Goal: Transaction & Acquisition: Subscribe to service/newsletter

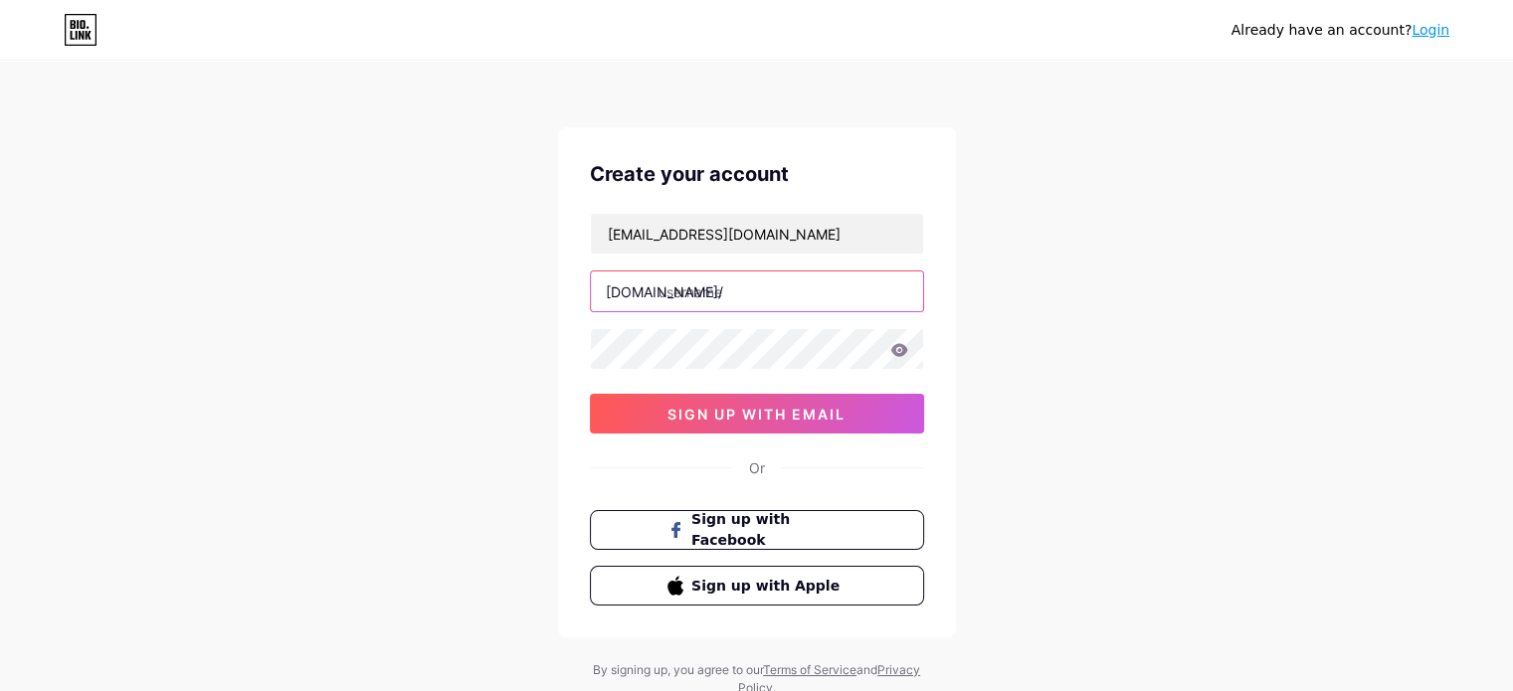
click at [747, 289] on input "text" at bounding box center [757, 292] width 332 height 40
paste input "ncmbetnews"
type input "ncmbetnews"
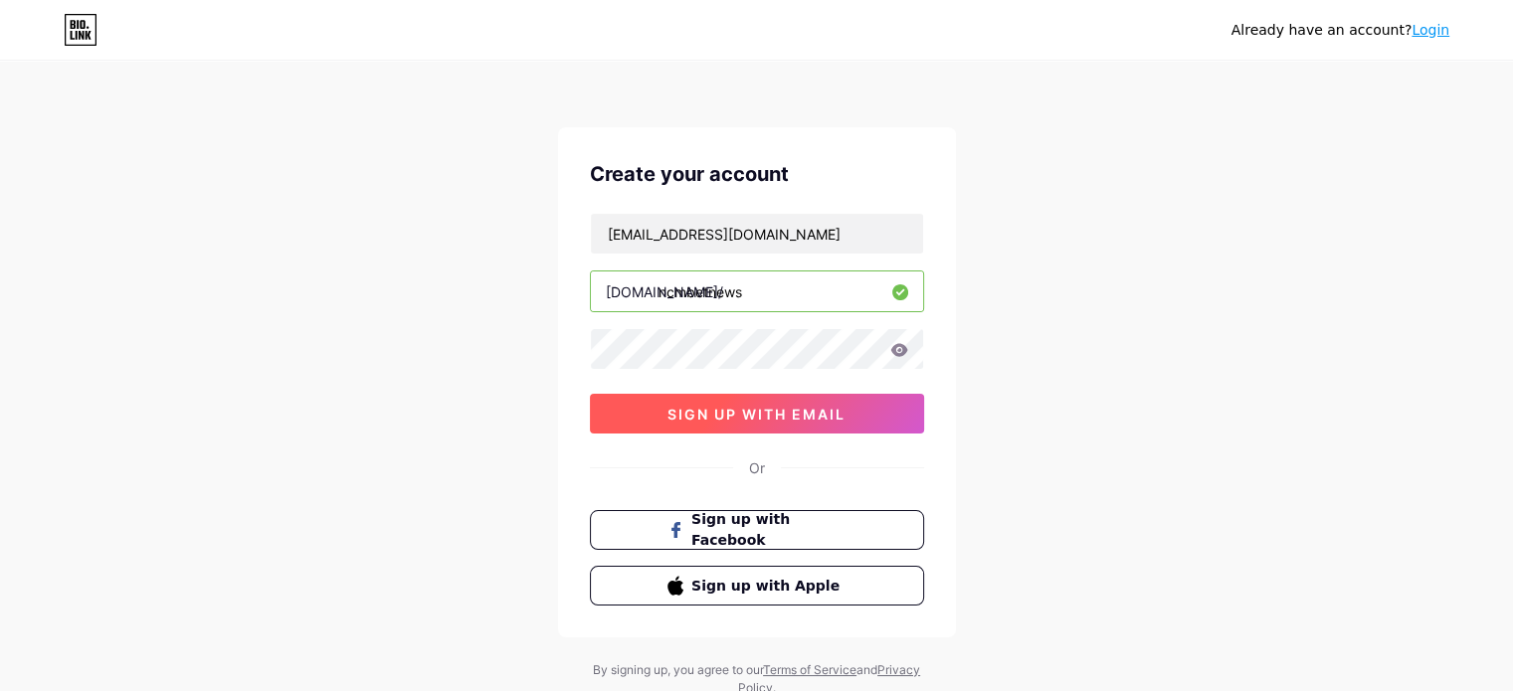
click at [738, 398] on button "sign up with email" at bounding box center [757, 414] width 334 height 40
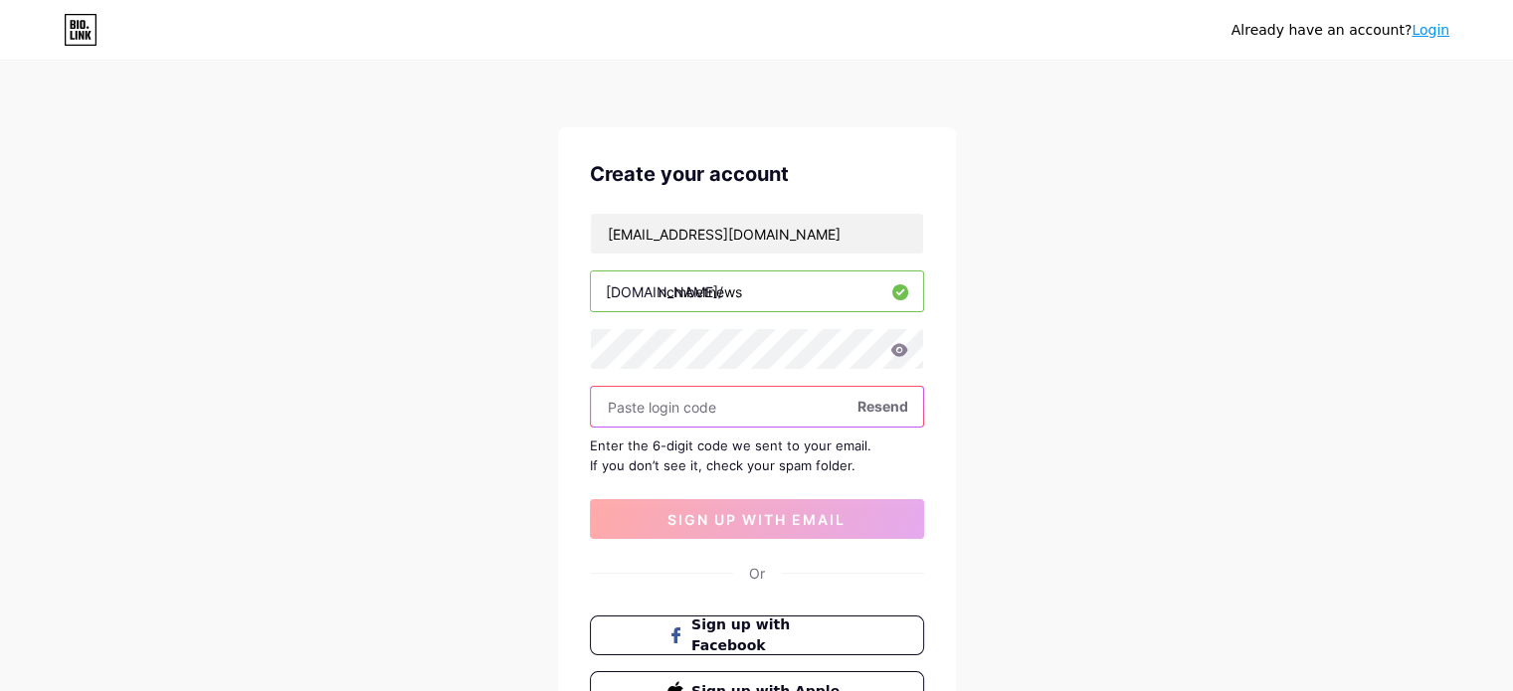
paste input "445501"
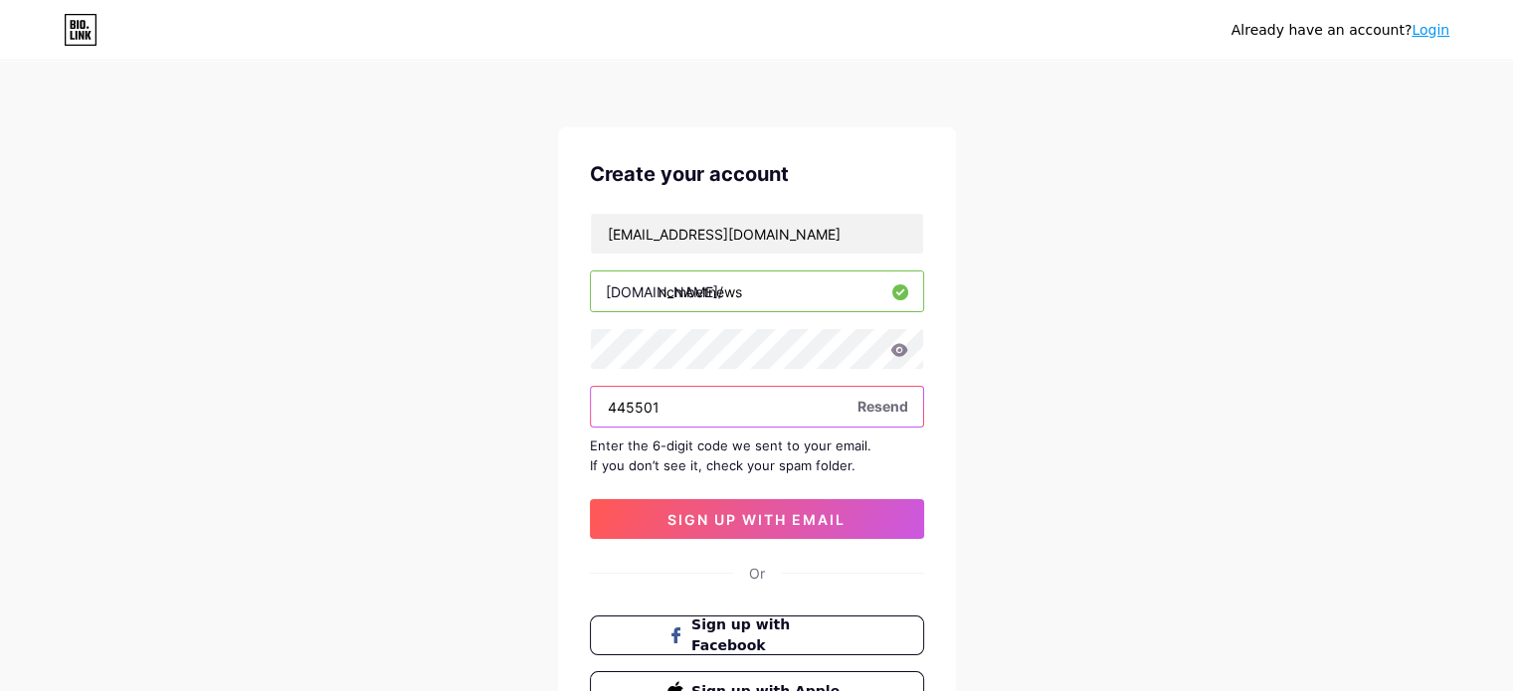
type input "445501"
click at [734, 489] on div "[EMAIL_ADDRESS][DOMAIN_NAME] [DOMAIN_NAME]/ ncmbetnews 445501 Resend Enter the …" at bounding box center [757, 376] width 334 height 326
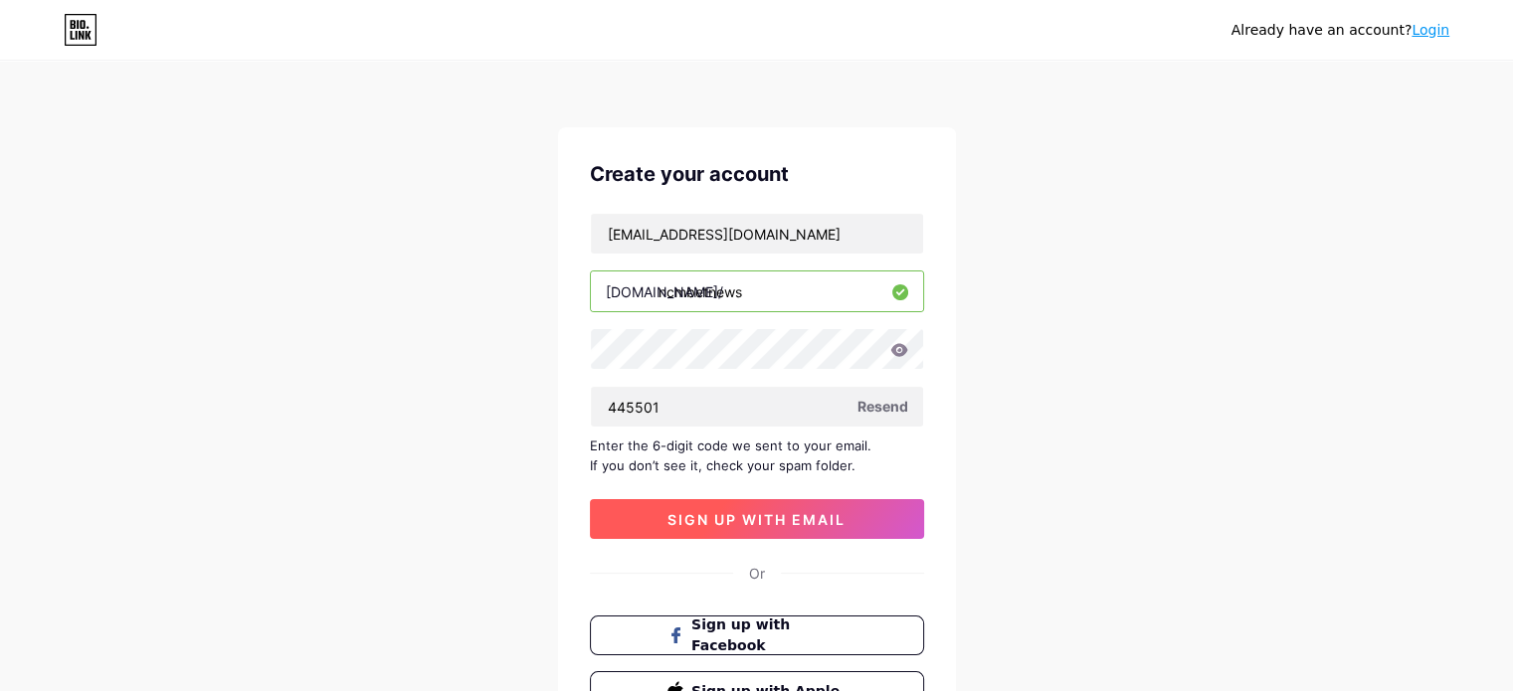
click at [724, 511] on span "sign up with email" at bounding box center [756, 519] width 178 height 17
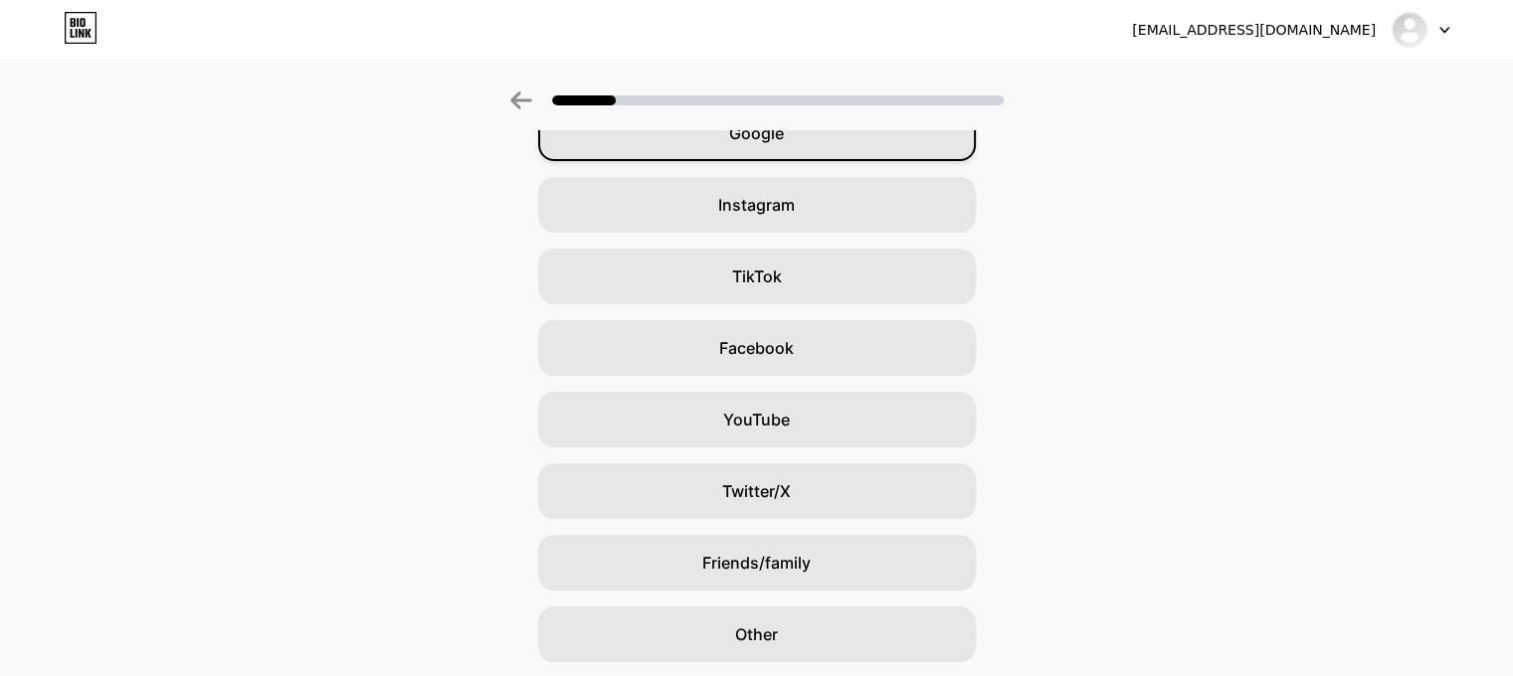
scroll to position [82, 0]
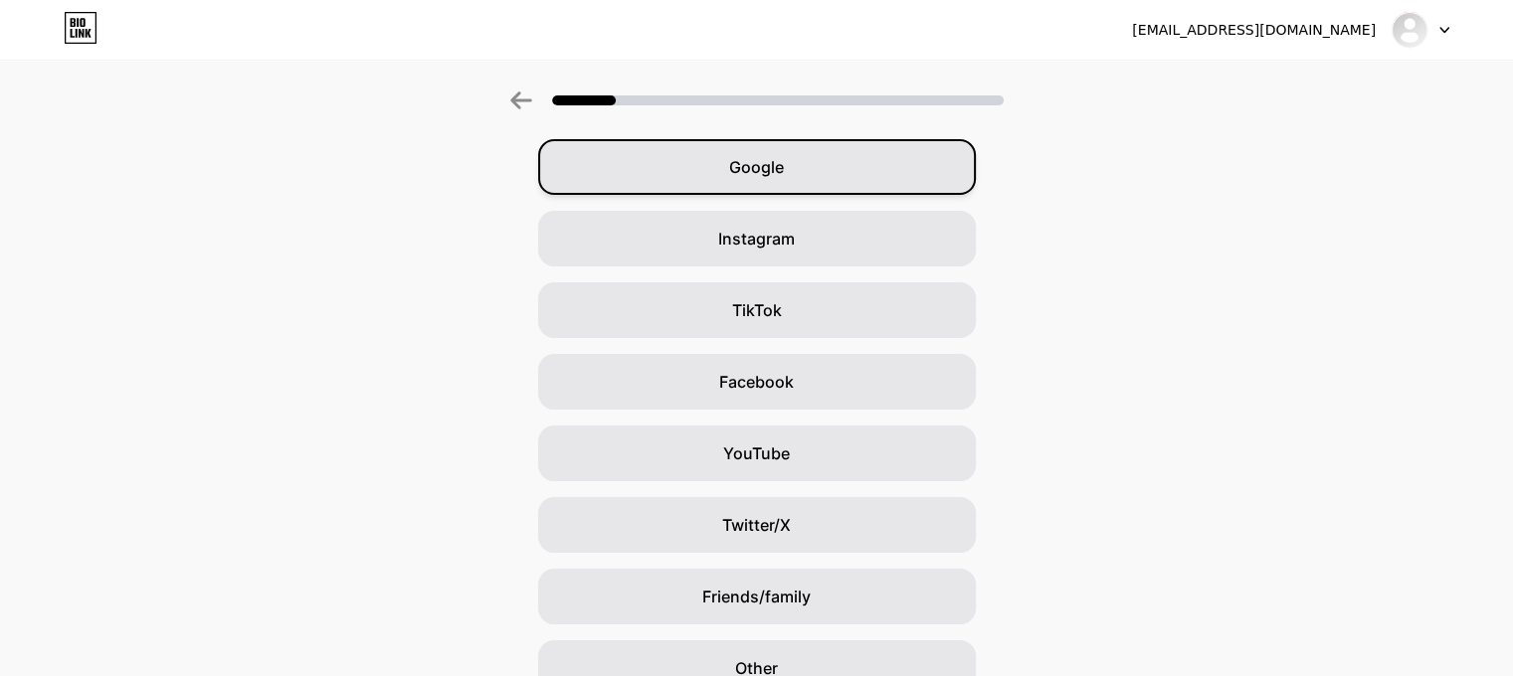
click at [796, 150] on div "Google" at bounding box center [757, 167] width 438 height 56
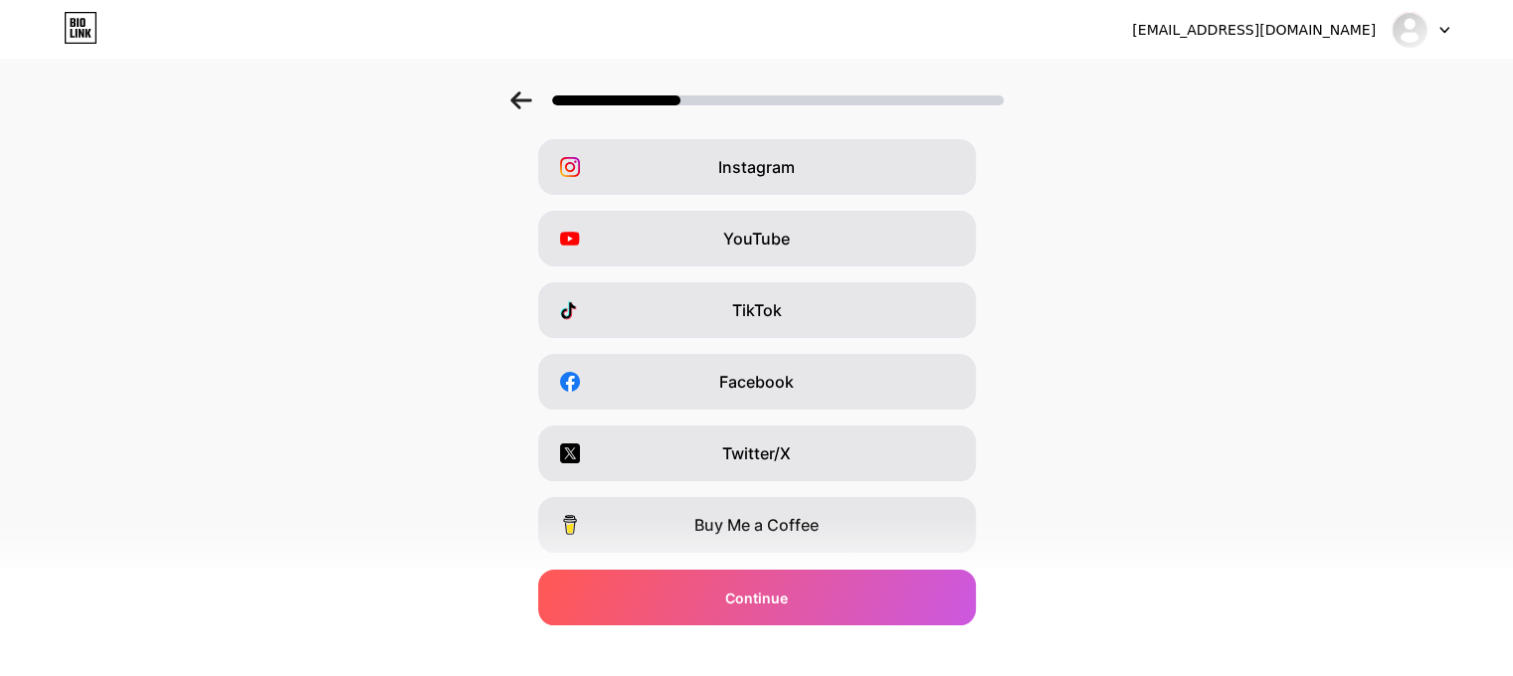
scroll to position [0, 0]
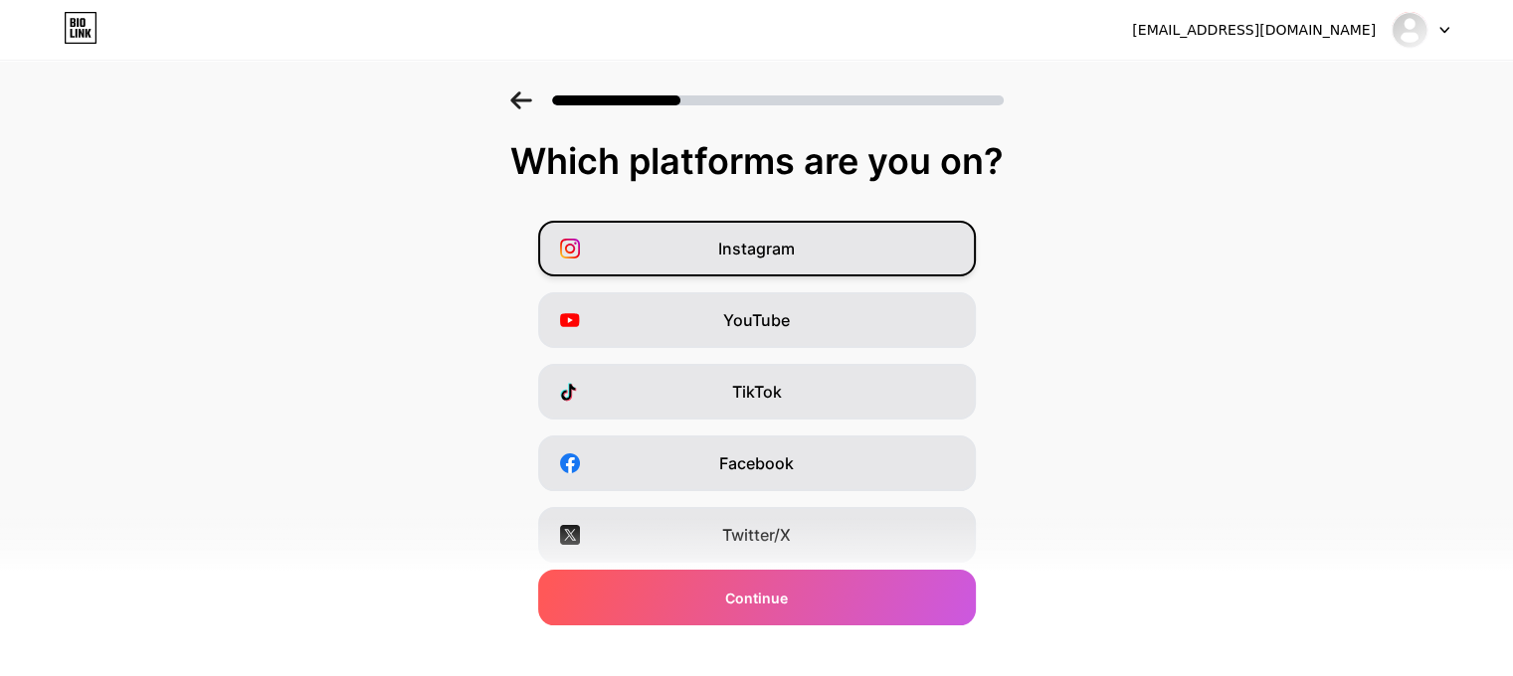
click at [772, 248] on span "Instagram" at bounding box center [756, 249] width 77 height 24
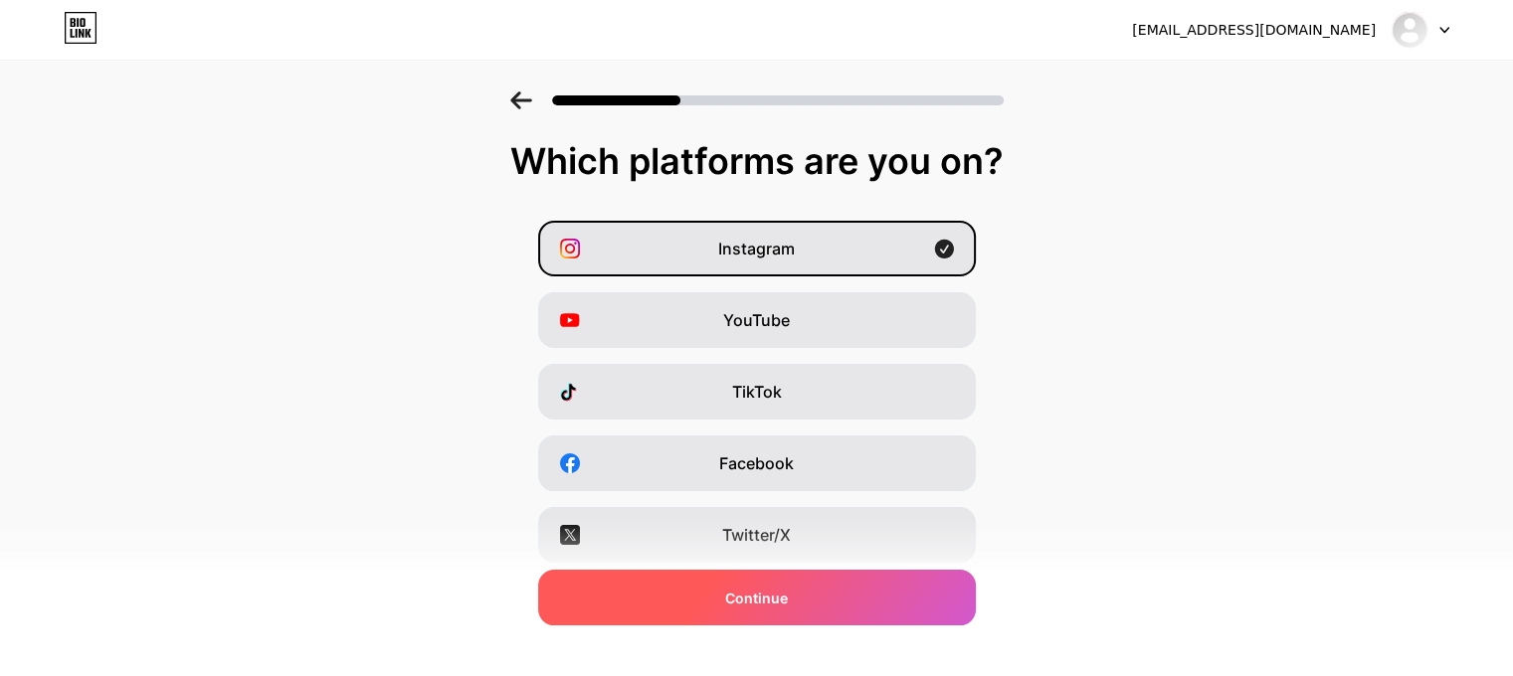
click at [780, 600] on span "Continue" at bounding box center [756, 598] width 63 height 21
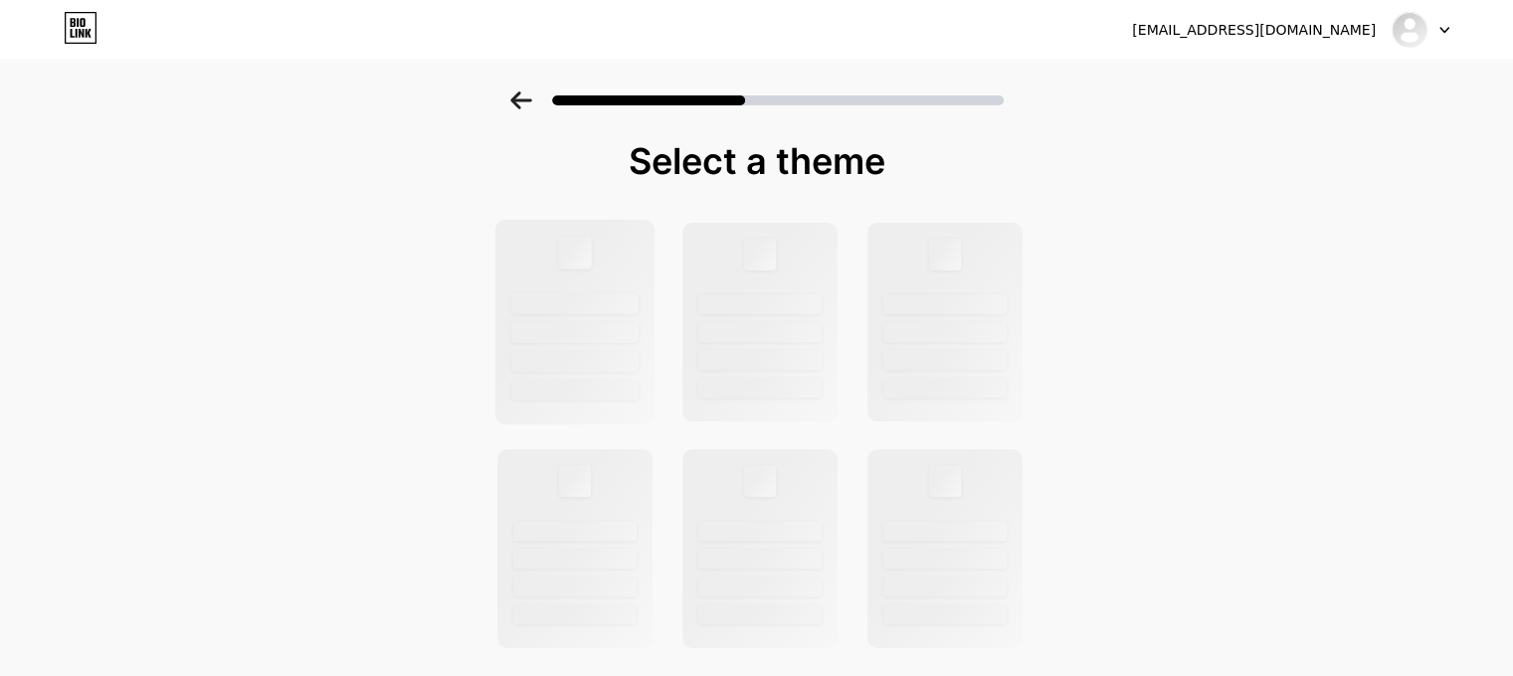
click at [558, 299] on div at bounding box center [574, 303] width 127 height 21
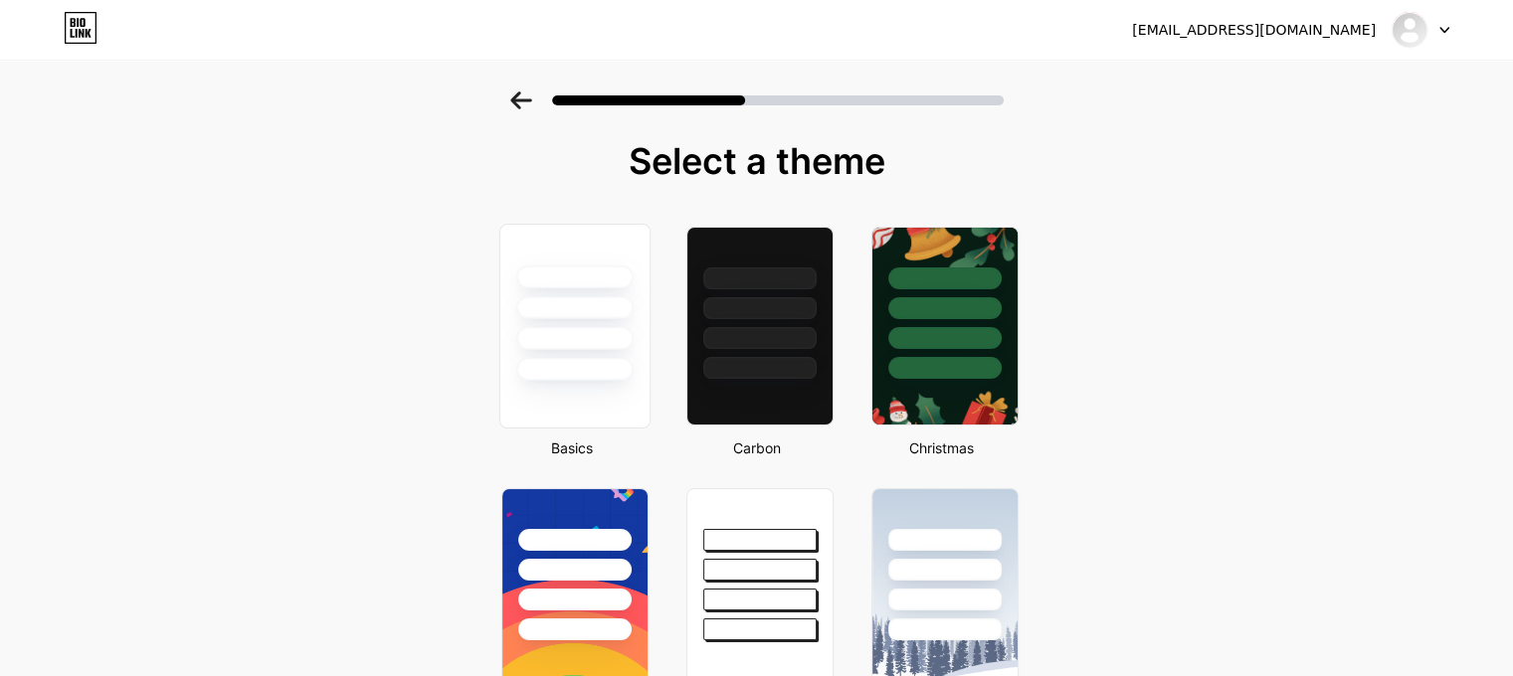
click at [581, 328] on div at bounding box center [574, 338] width 116 height 23
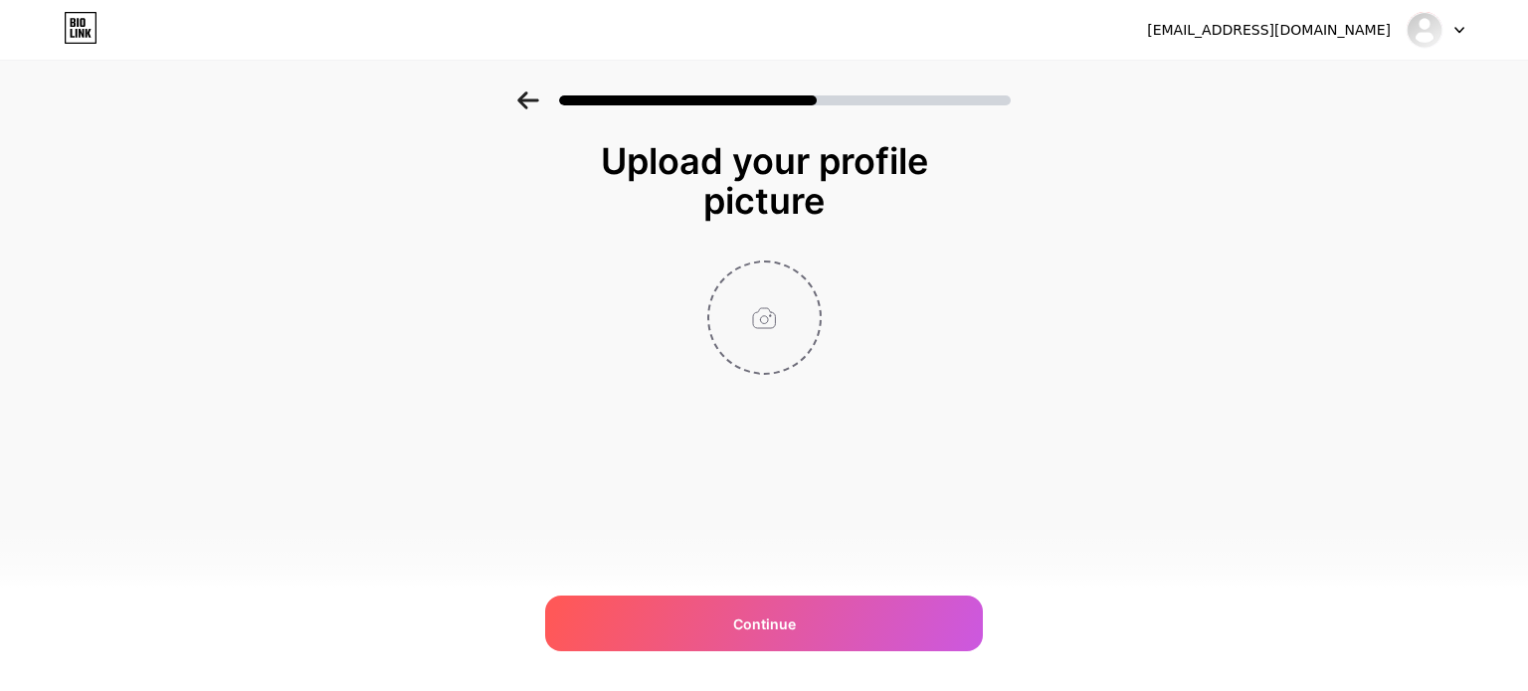
click at [747, 352] on input "file" at bounding box center [764, 318] width 110 height 110
type input "C:\fakepath\mbet (1).jpg"
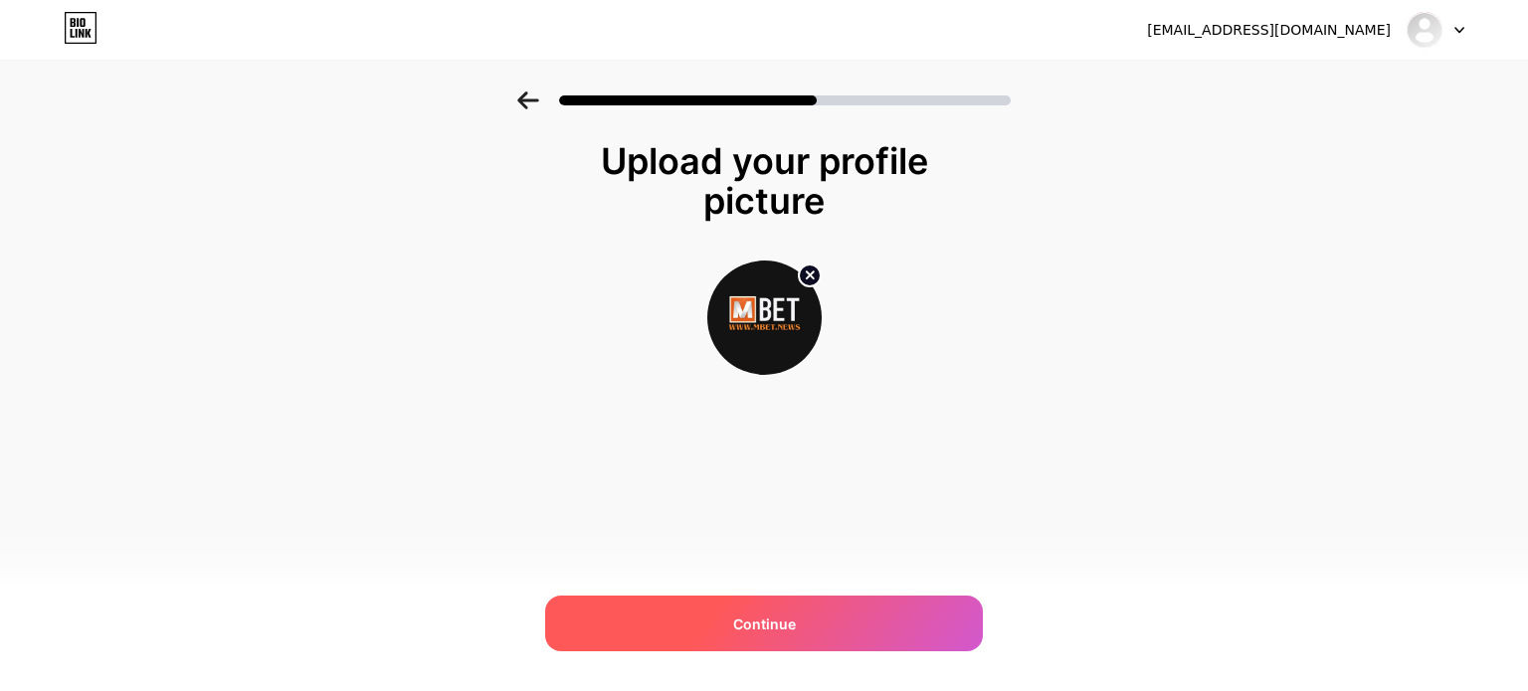
click at [719, 621] on div "Continue" at bounding box center [764, 624] width 438 height 56
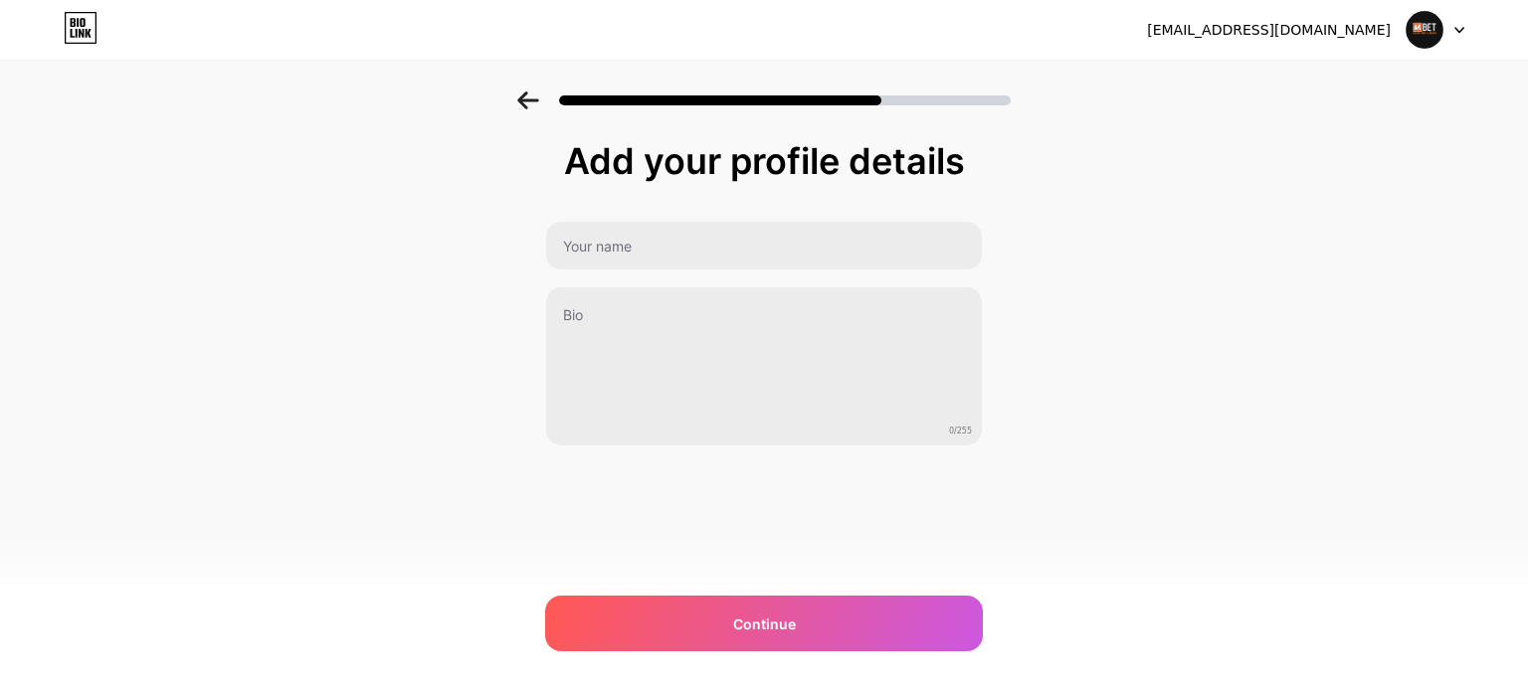
click at [692, 270] on div "0/255" at bounding box center [764, 334] width 438 height 226
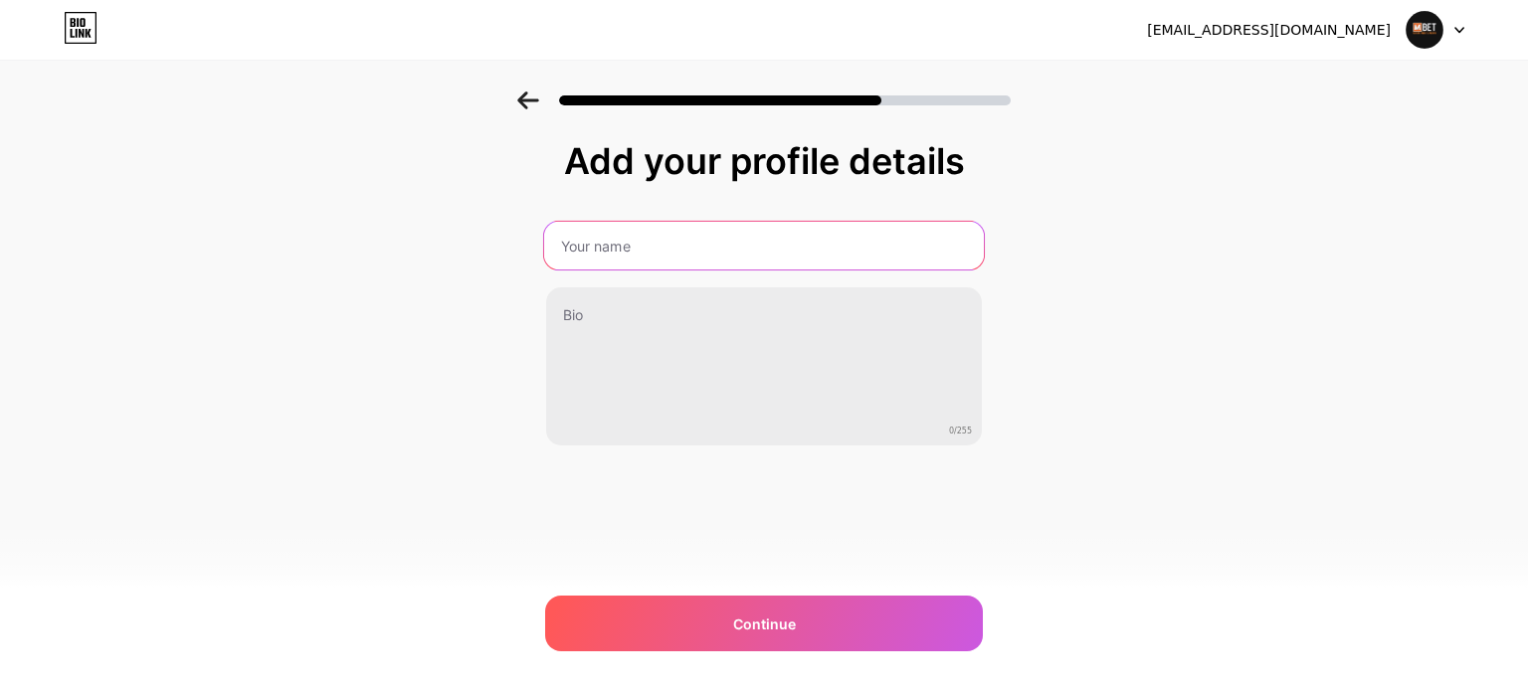
drag, startPoint x: 751, startPoint y: 254, endPoint x: 752, endPoint y: 268, distance: 14.0
click at [751, 254] on input "text" at bounding box center [764, 246] width 440 height 48
paste input "nhacaimbet"
type input "nhacaimbet"
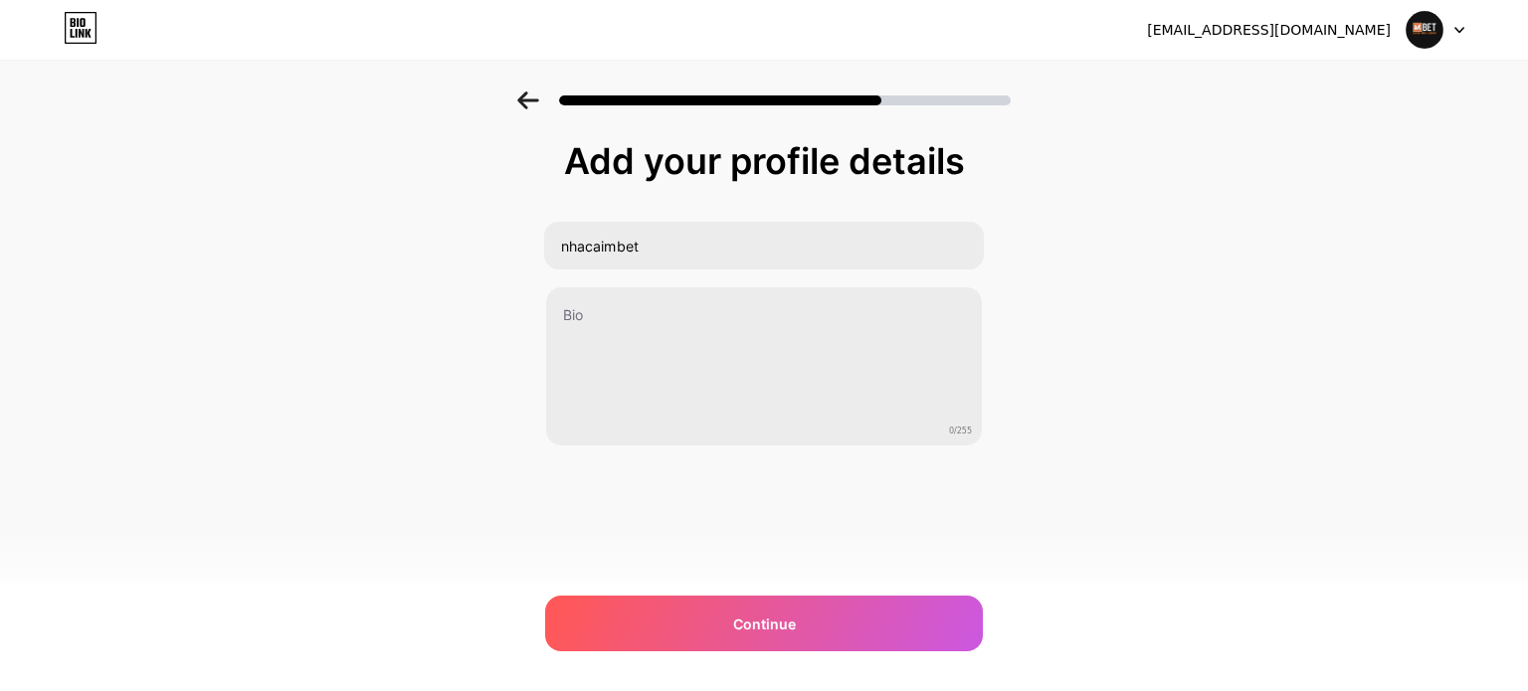
click at [710, 588] on div "[EMAIL_ADDRESS][DOMAIN_NAME] Logout Link Copied Add your profile details nhacai…" at bounding box center [764, 345] width 1528 height 691
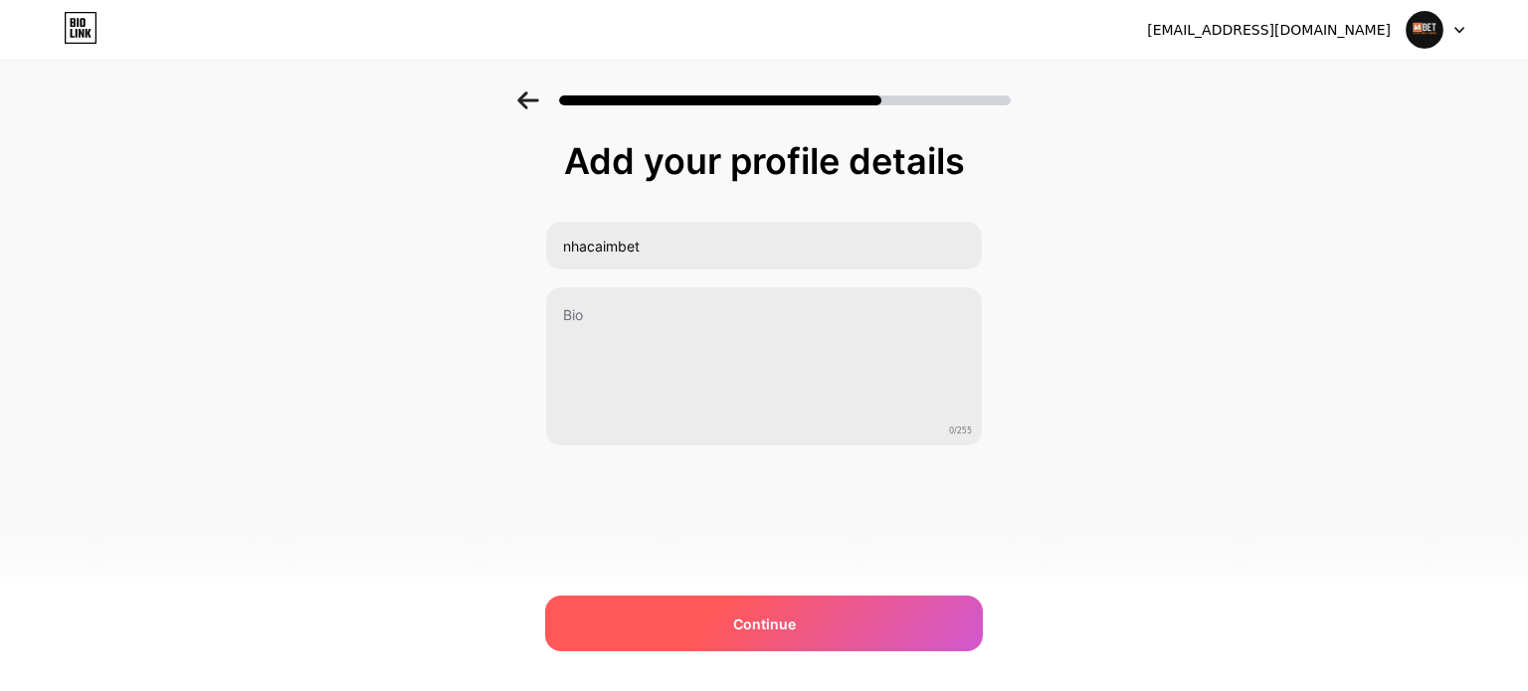
click at [704, 607] on div "Continue" at bounding box center [764, 624] width 438 height 56
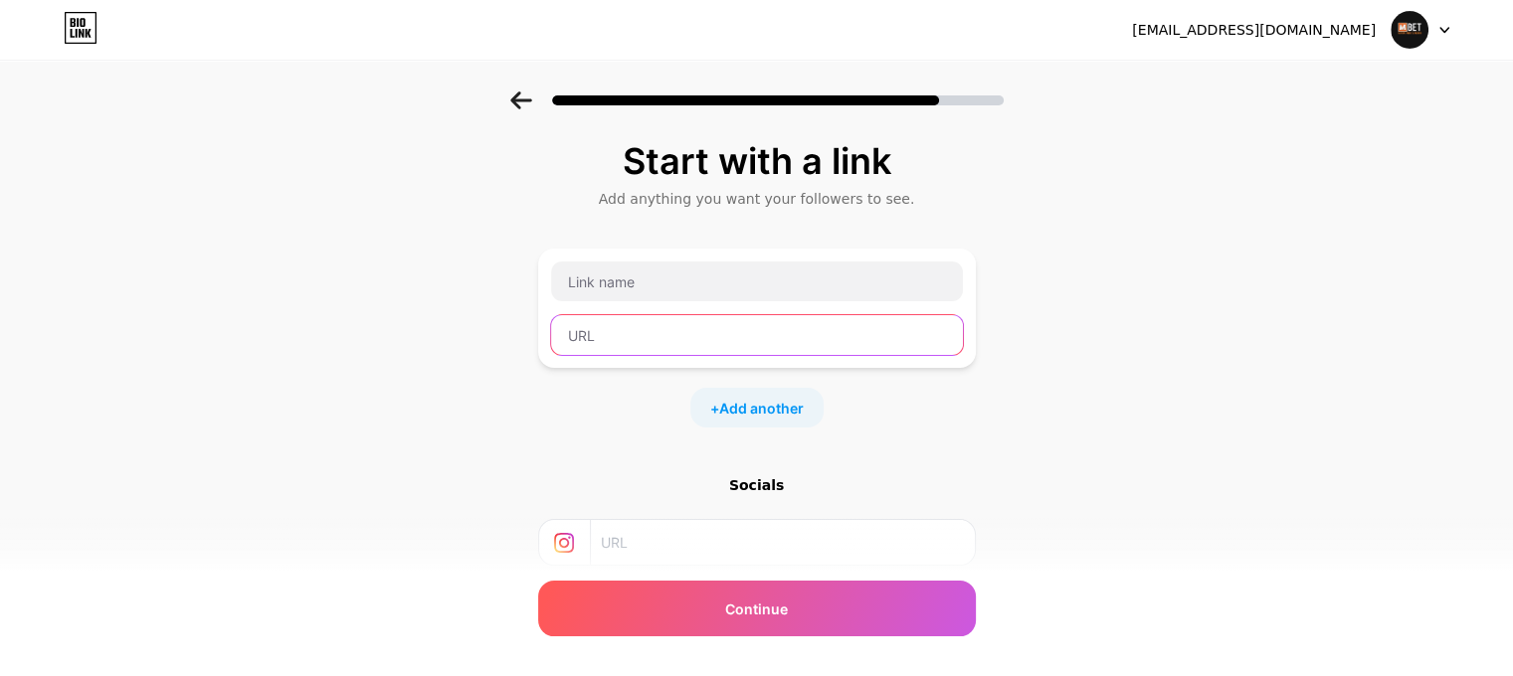
click at [659, 334] on input "text" at bounding box center [757, 335] width 412 height 40
paste input "[URL][DOMAIN_NAME]"
type input "[URL][DOMAIN_NAME]"
click at [635, 303] on div "[URL][DOMAIN_NAME]" at bounding box center [757, 308] width 414 height 95
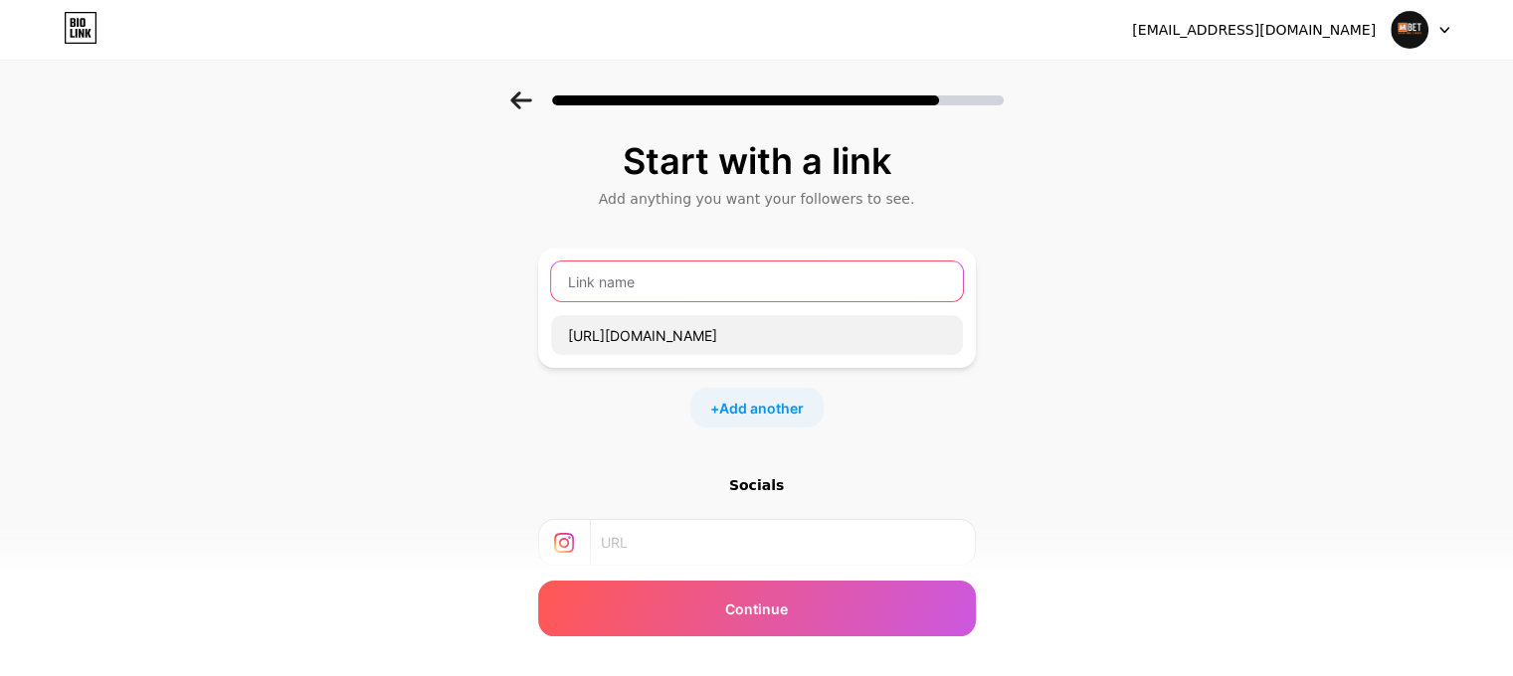
click at [630, 293] on input "text" at bounding box center [757, 282] width 412 height 40
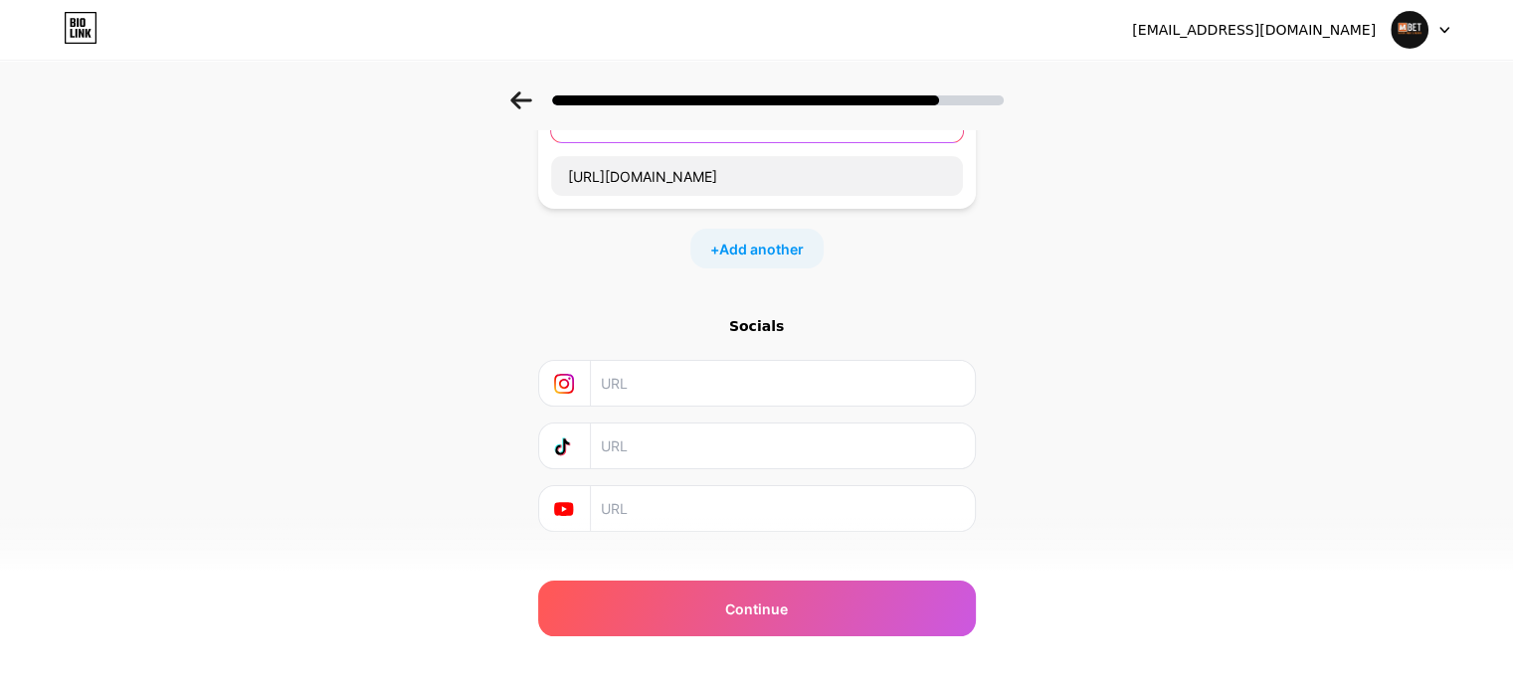
scroll to position [191, 0]
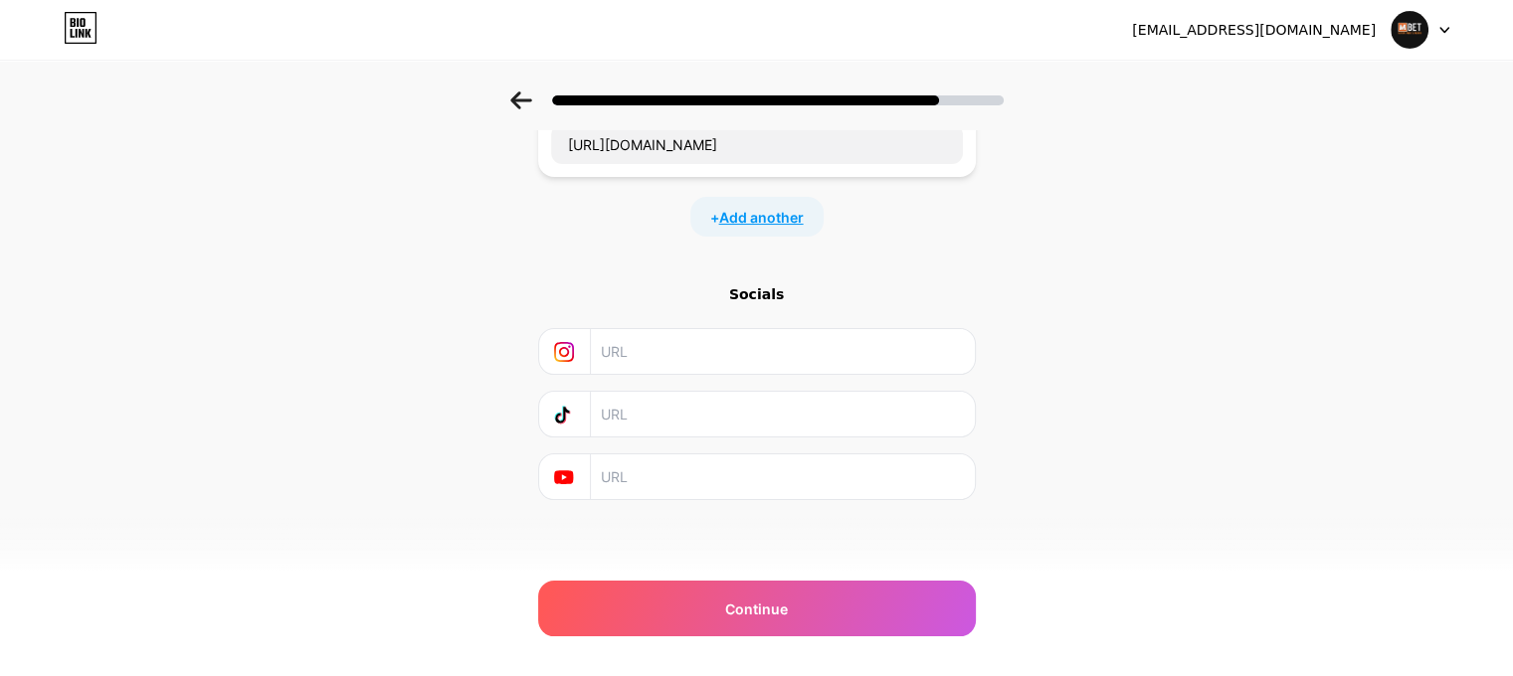
type input "Website"
click at [756, 210] on span "Add another" at bounding box center [761, 217] width 85 height 21
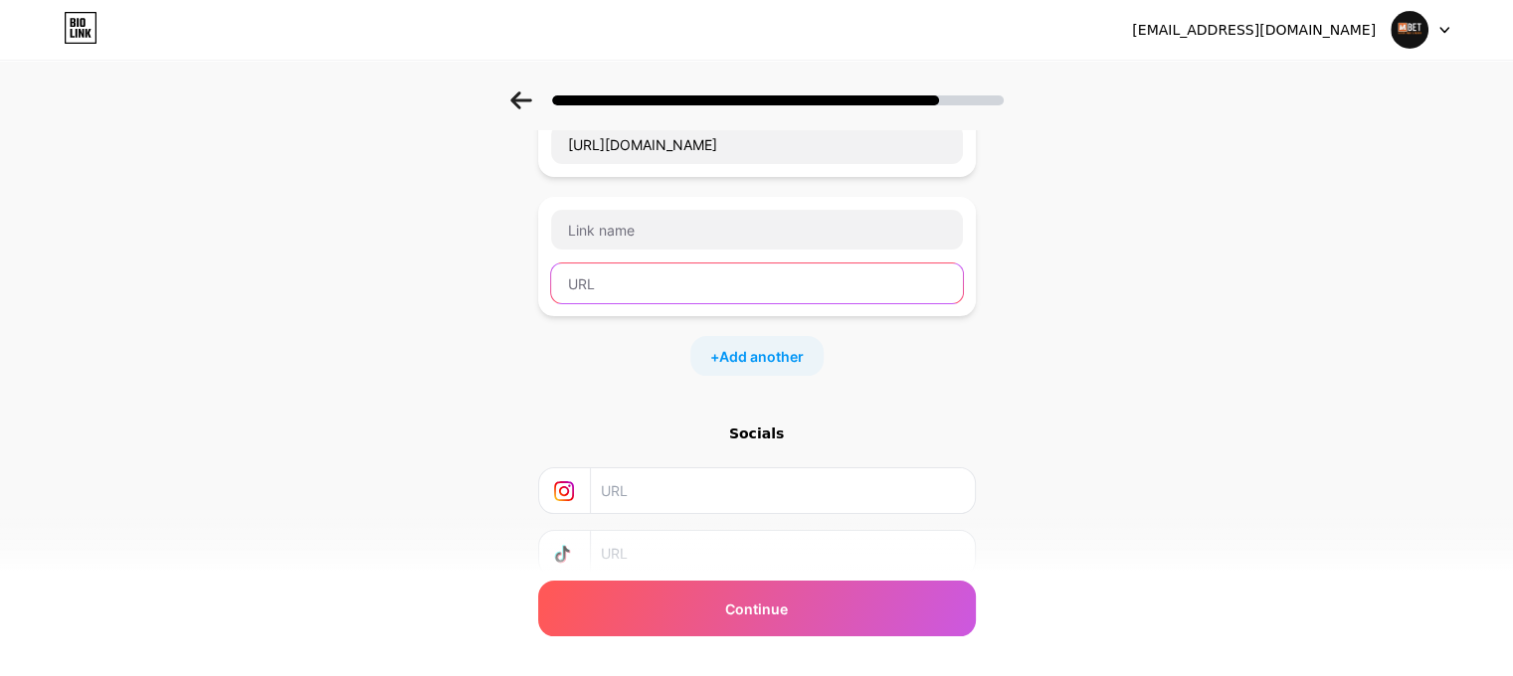
click at [693, 289] on input "text" at bounding box center [757, 284] width 412 height 40
click at [734, 365] on div "+ Add another" at bounding box center [756, 356] width 133 height 40
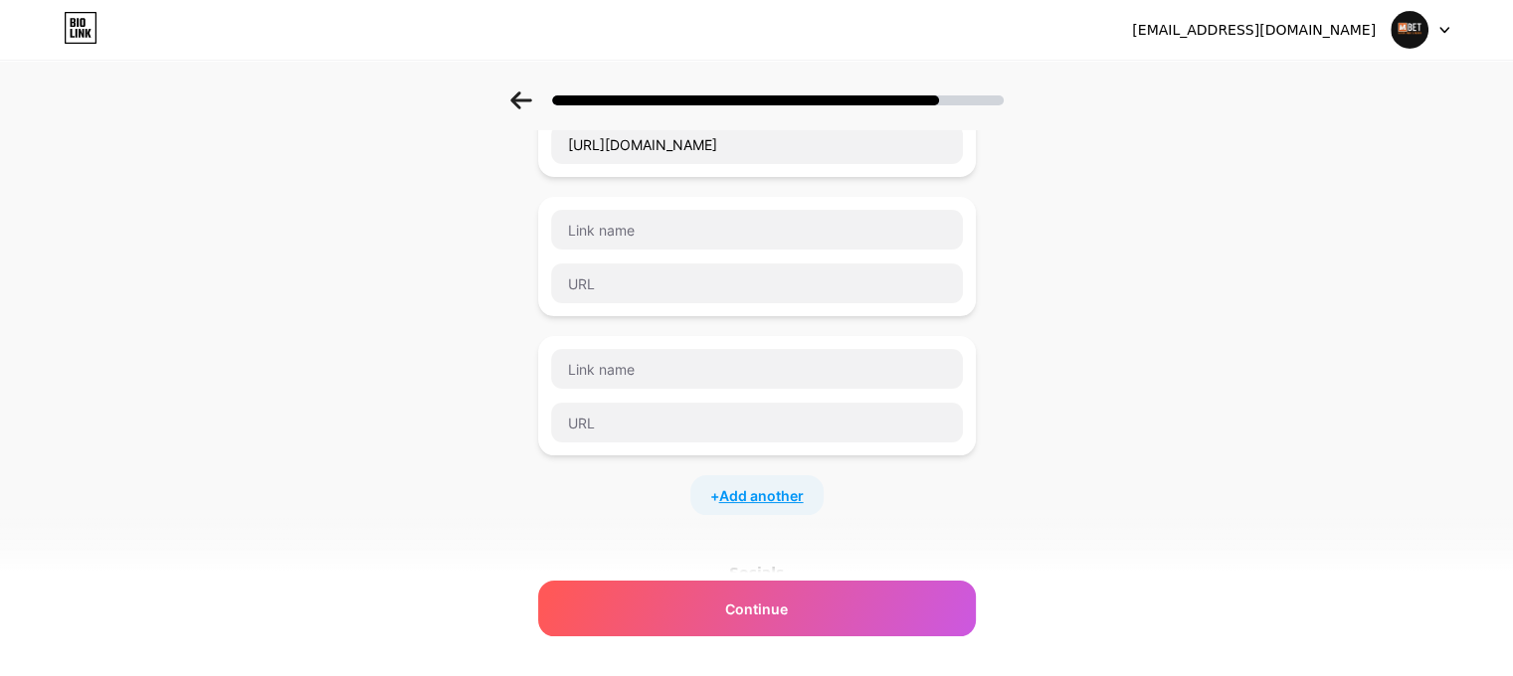
click at [759, 493] on span "Add another" at bounding box center [761, 495] width 85 height 21
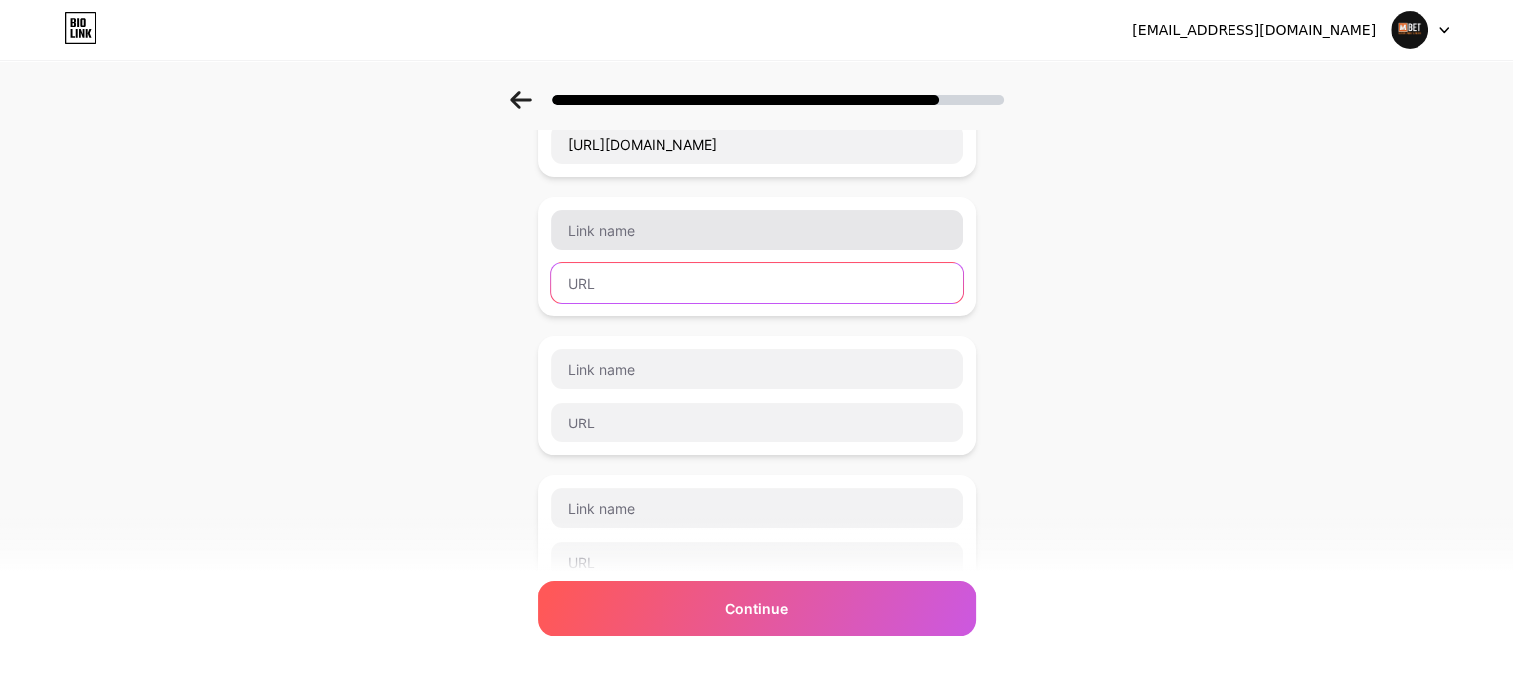
drag, startPoint x: 709, startPoint y: 274, endPoint x: 692, endPoint y: 213, distance: 63.0
click at [708, 273] on input "text" at bounding box center [757, 284] width 412 height 40
paste input "[URL][DOMAIN_NAME]"
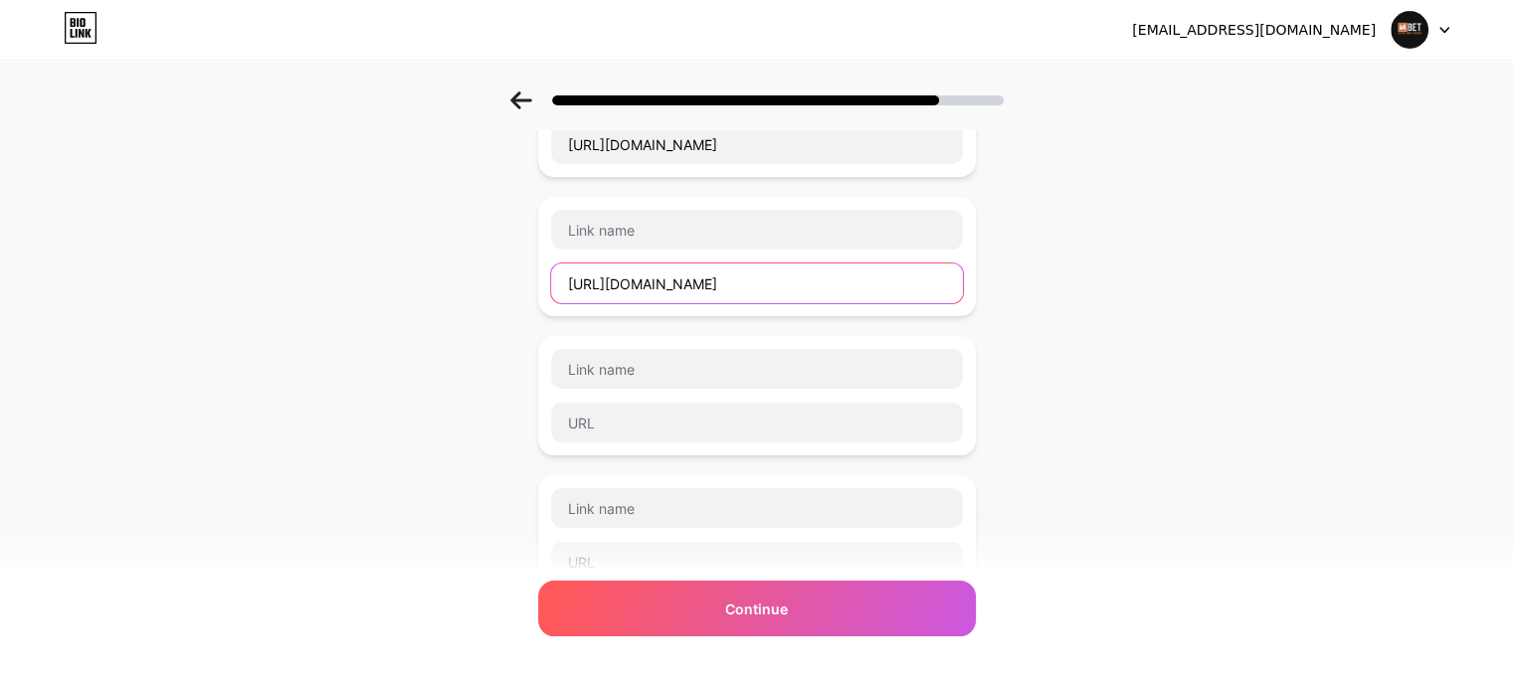
click at [672, 273] on input "[URL][DOMAIN_NAME]" at bounding box center [757, 284] width 412 height 40
click at [626, 279] on input "[URL][DOMAIN_NAME]" at bounding box center [757, 284] width 412 height 40
drag, startPoint x: 626, startPoint y: 279, endPoint x: 630, endPoint y: 230, distance: 48.9
click at [625, 279] on input "[URL][DOMAIN_NAME]" at bounding box center [757, 284] width 412 height 40
type input "[URL][DOMAIN_NAME]"
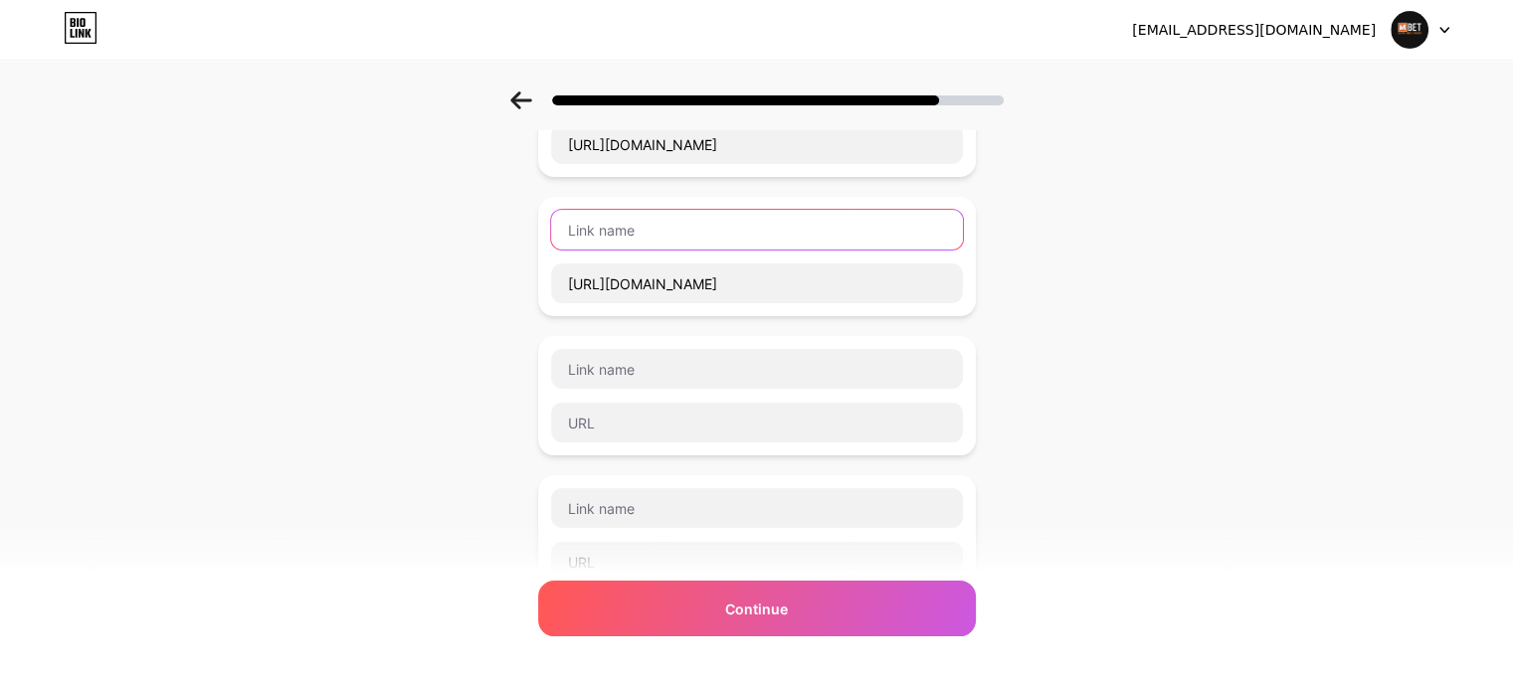
click at [631, 220] on input "text" at bounding box center [757, 230] width 412 height 40
paste input "twitter"
type input "twitter"
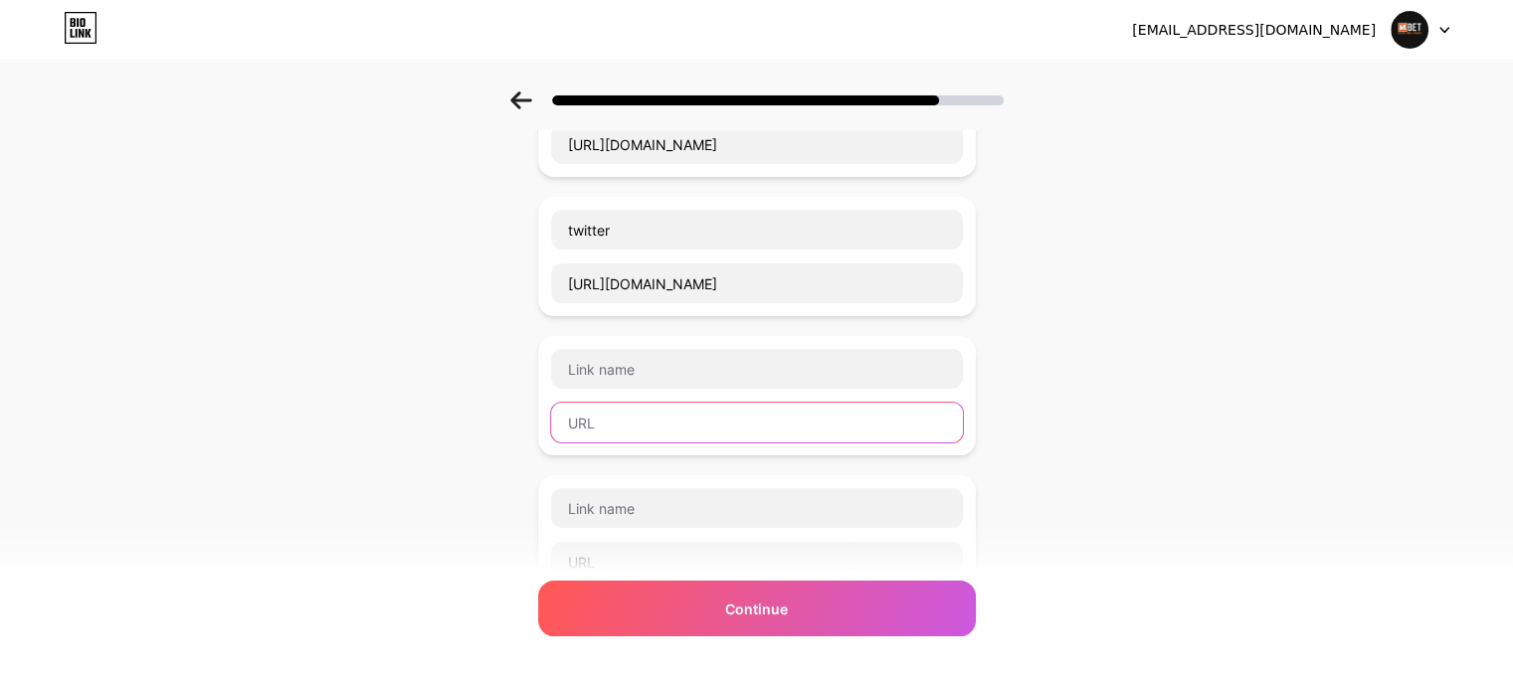
click at [631, 427] on input "text" at bounding box center [757, 423] width 412 height 40
paste input "[URL][DOMAIN_NAME]"
click at [654, 422] on input "[URL][DOMAIN_NAME]" at bounding box center [757, 423] width 412 height 40
click at [675, 421] on input "[URL][DOMAIN_NAME]" at bounding box center [757, 423] width 412 height 40
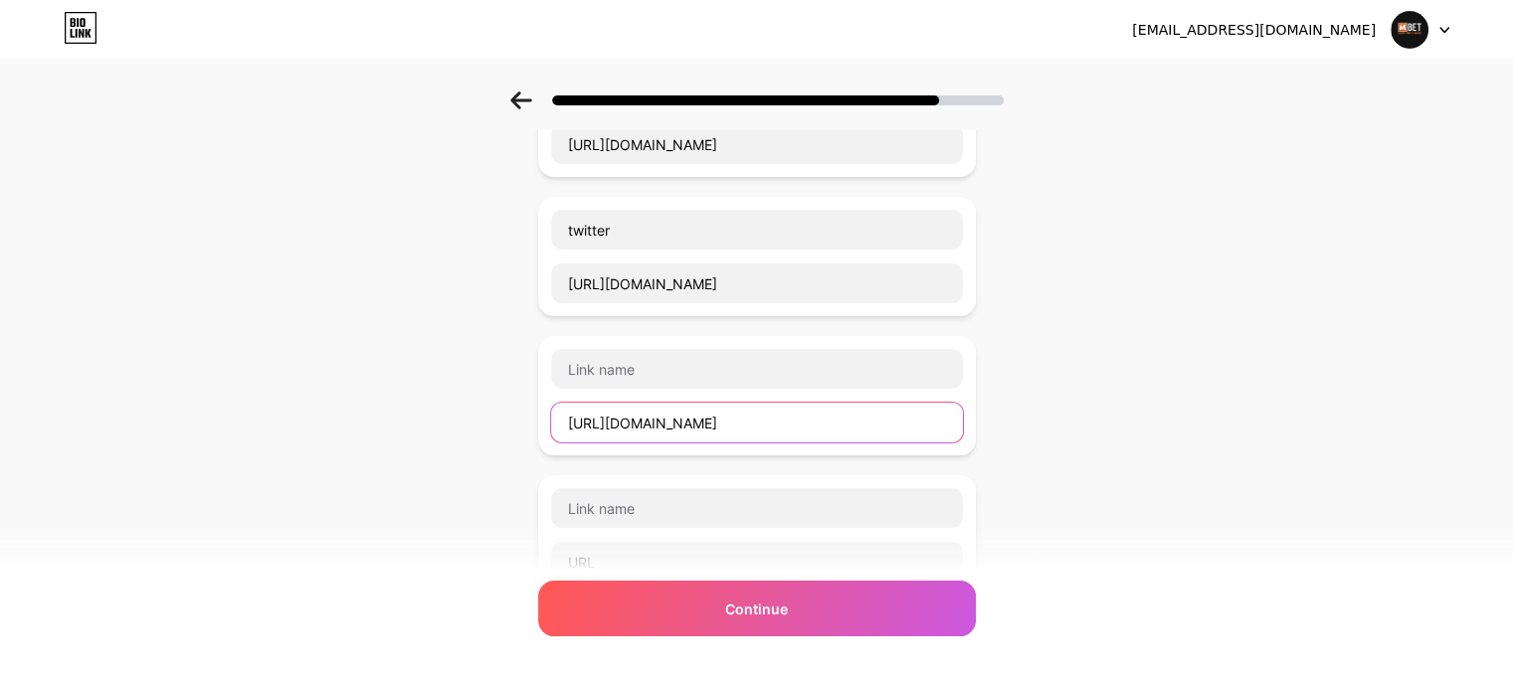
drag, startPoint x: 675, startPoint y: 421, endPoint x: 680, endPoint y: 402, distance: 19.5
click at [677, 421] on input "[URL][DOMAIN_NAME]" at bounding box center [757, 423] width 412 height 40
type input "[URL][DOMAIN_NAME]"
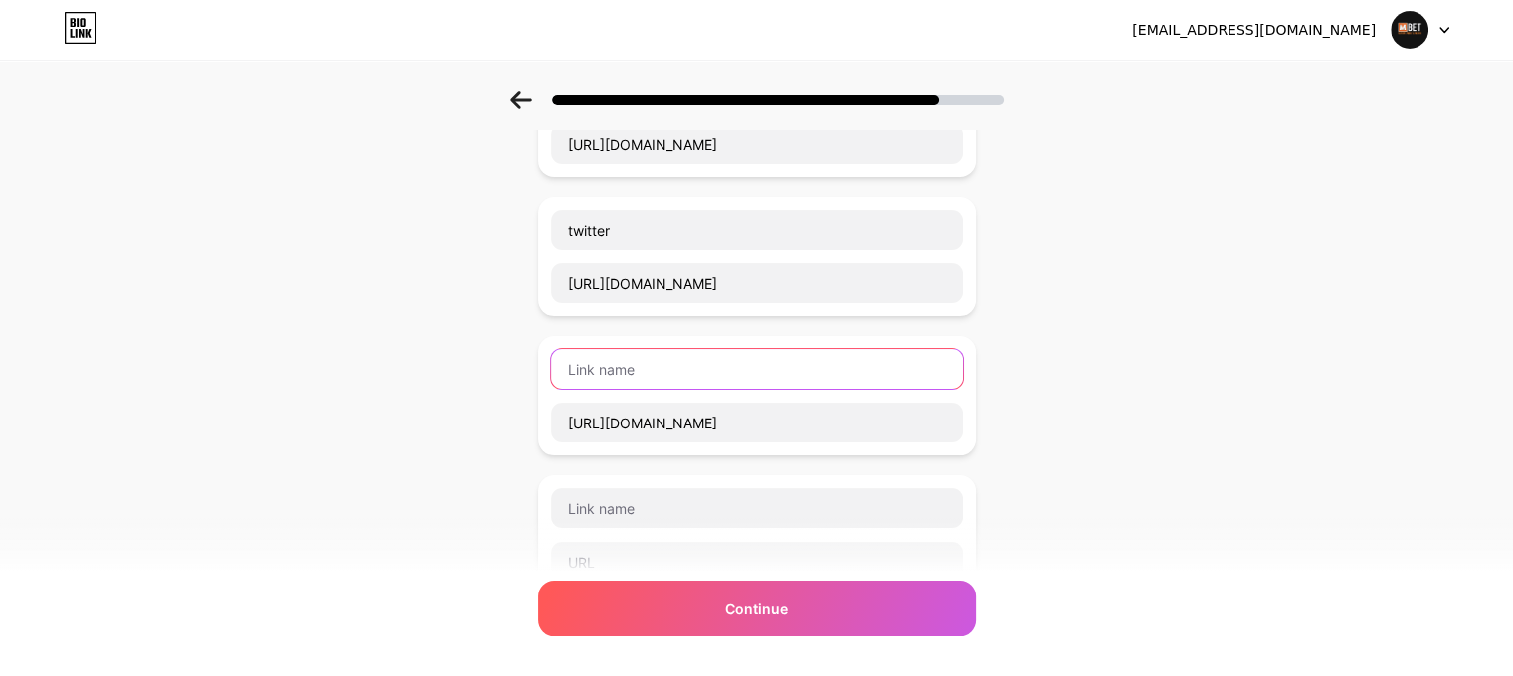
click at [672, 371] on input "text" at bounding box center [757, 369] width 412 height 40
paste input "behance"
type input "behance"
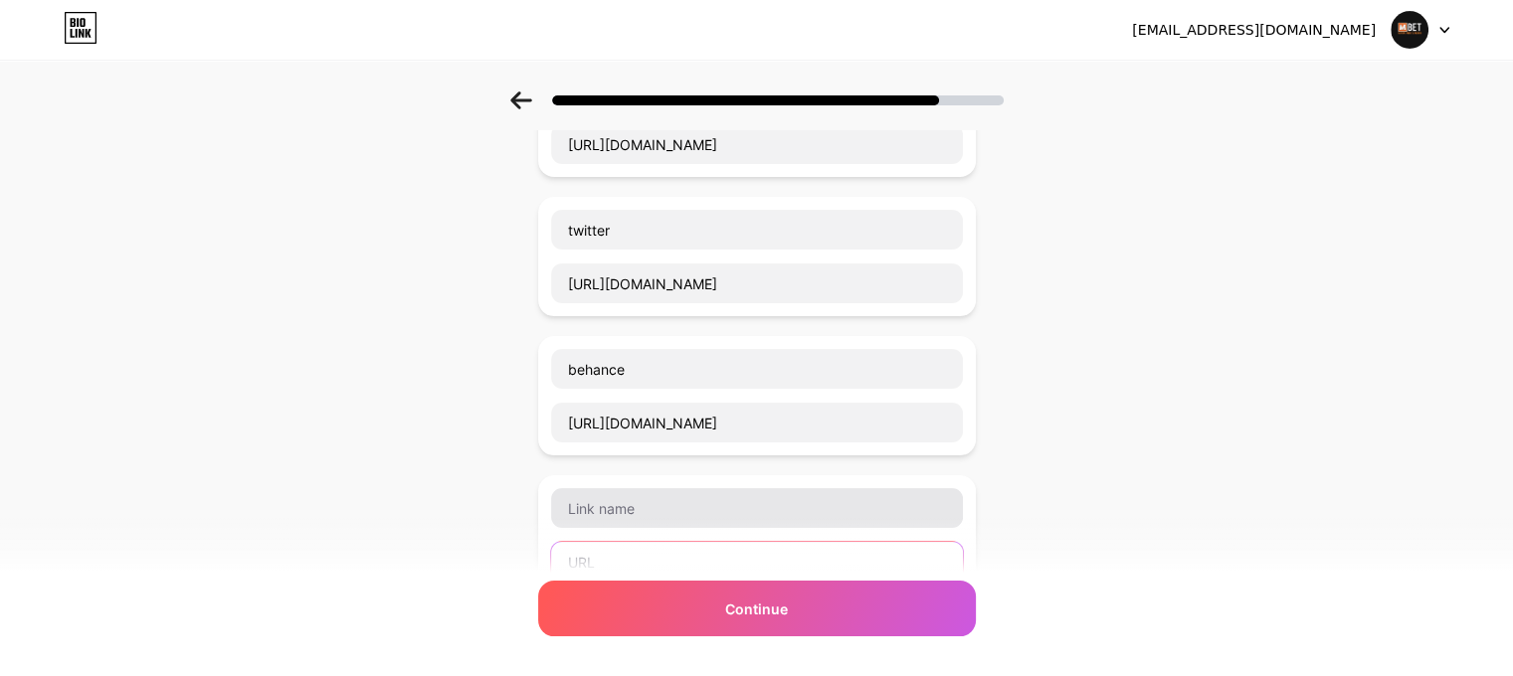
click at [686, 543] on input "text" at bounding box center [757, 562] width 412 height 40
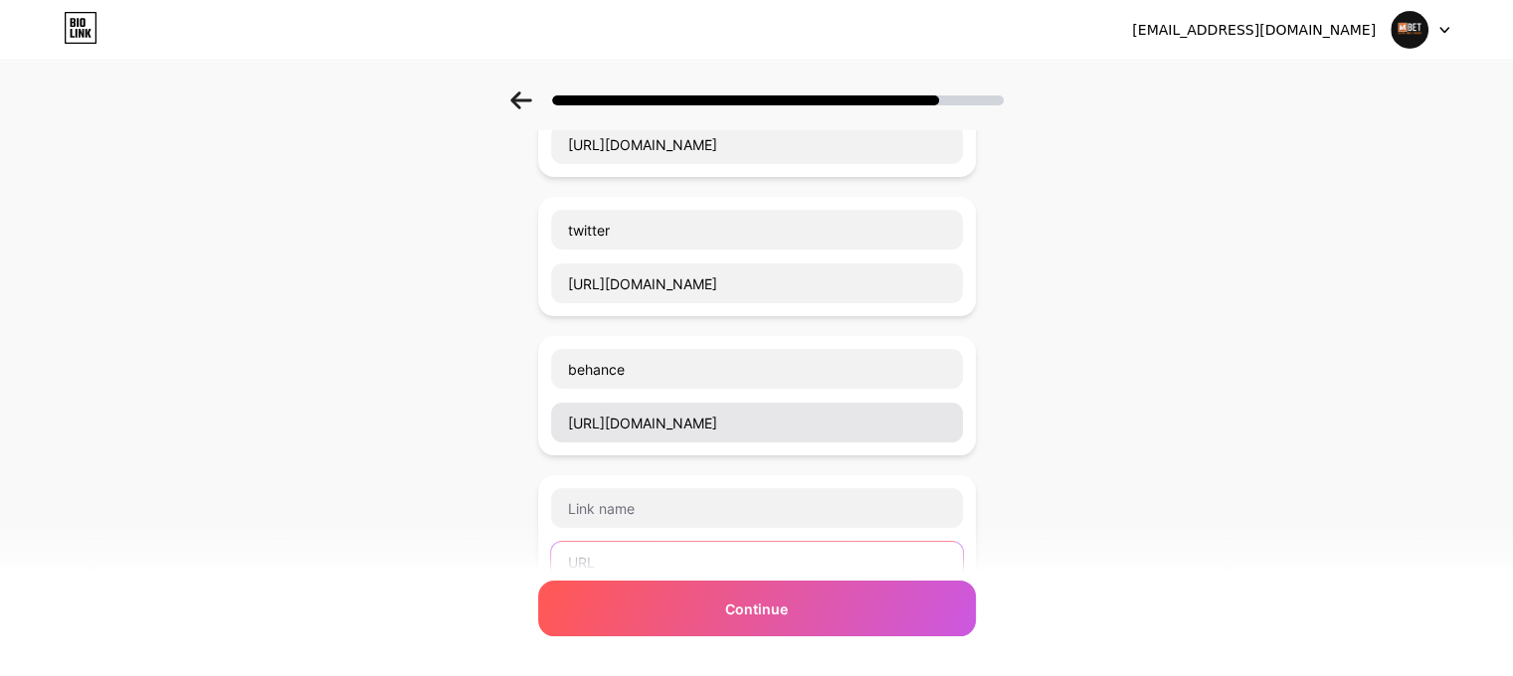
scroll to position [290, 0]
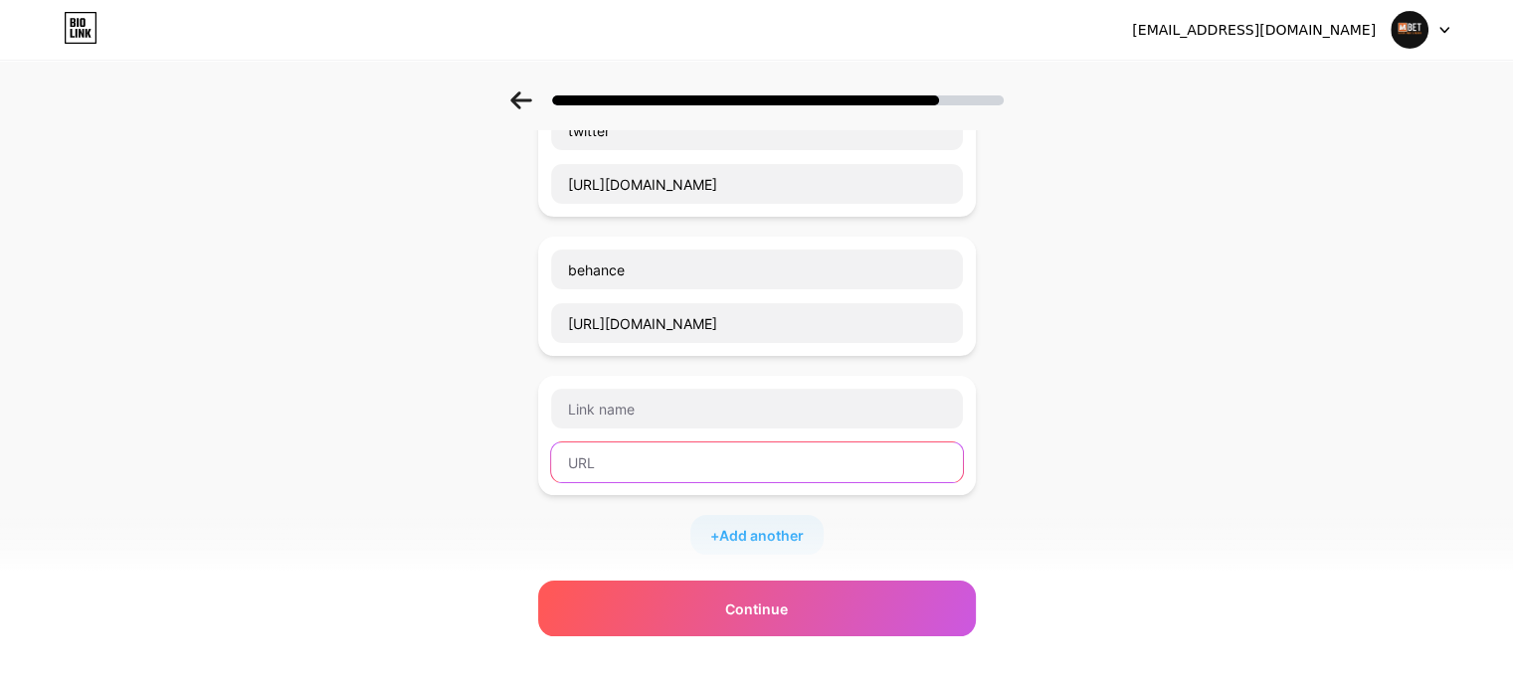
paste input "[URL][DOMAIN_NAME]"
click at [652, 448] on input "[URL][DOMAIN_NAME]" at bounding box center [757, 463] width 412 height 40
click at [675, 453] on input "[URL][DOMAIN_NAME]" at bounding box center [757, 463] width 412 height 40
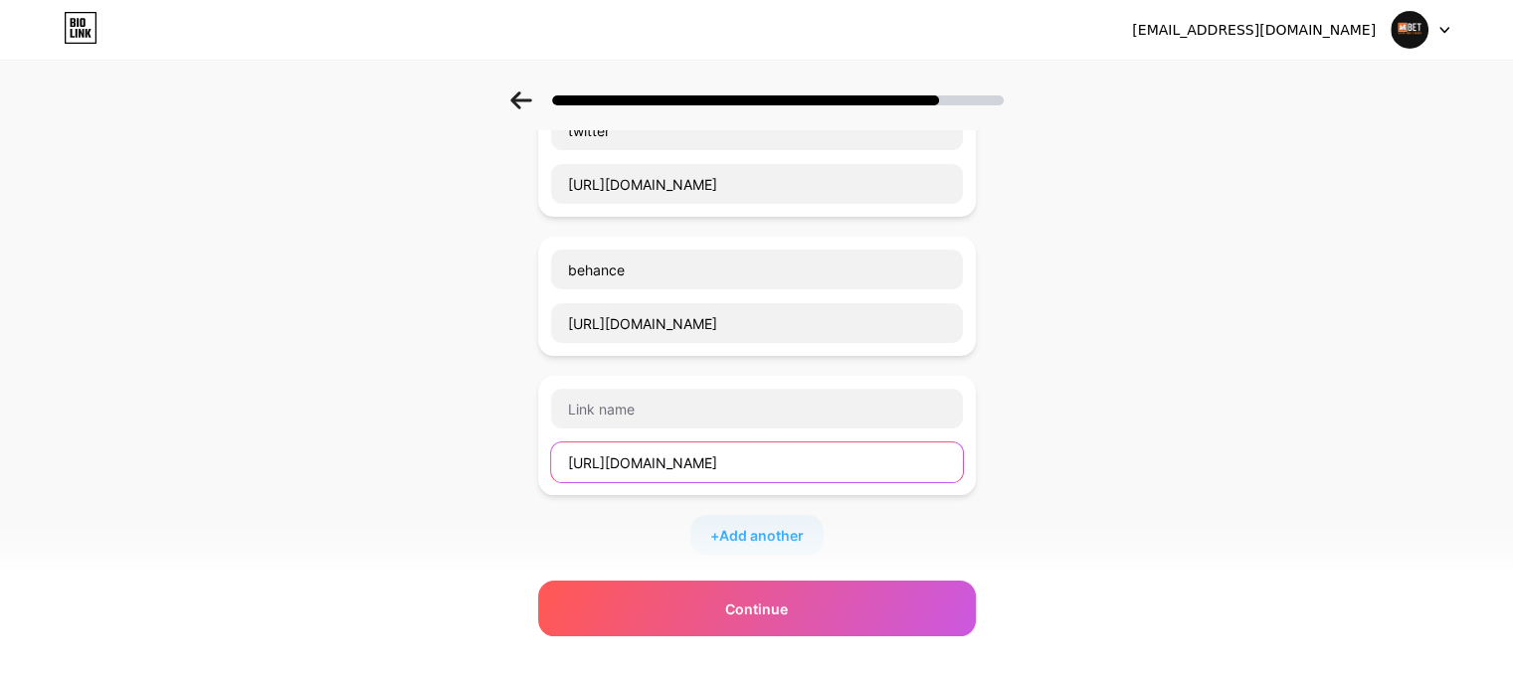
type input "[URL][DOMAIN_NAME]"
click at [676, 425] on div at bounding box center [757, 409] width 414 height 42
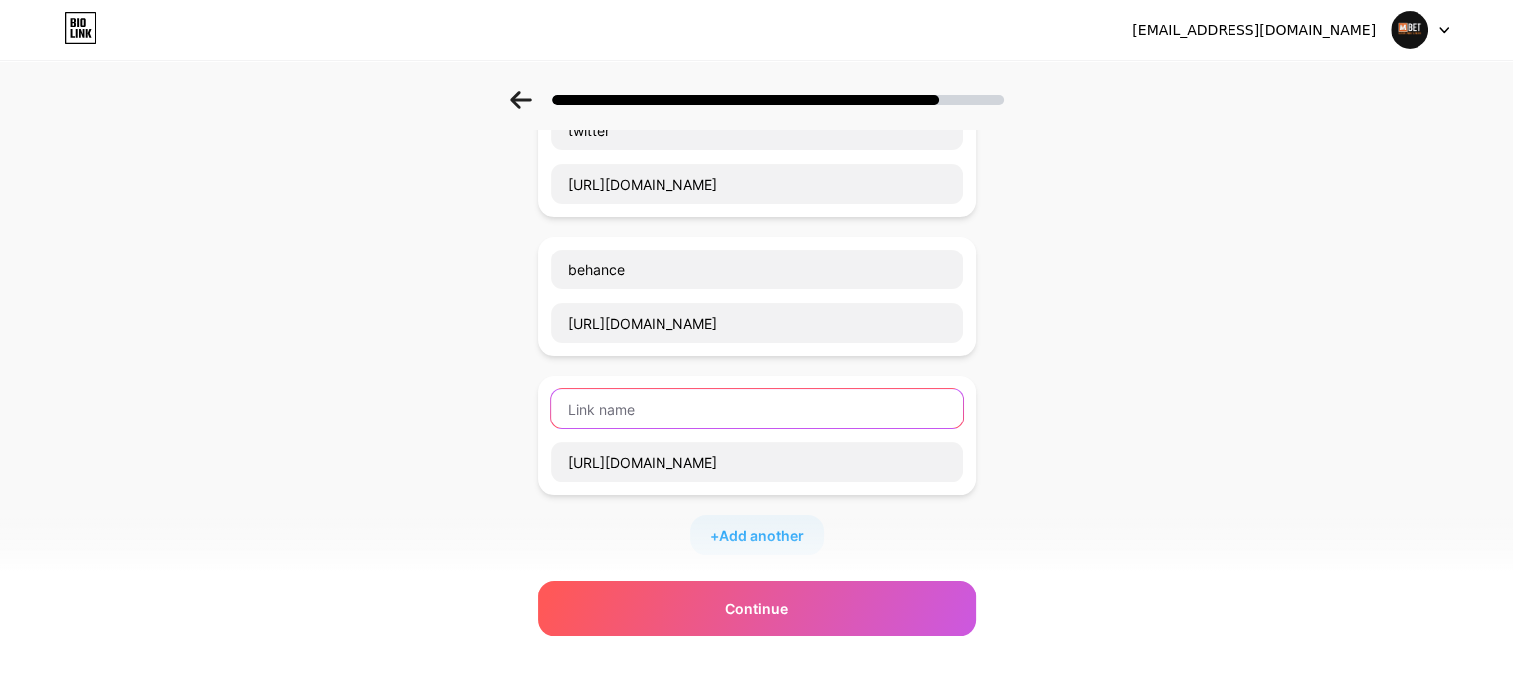
click at [662, 404] on input "text" at bounding box center [757, 409] width 412 height 40
paste input "pinterest"
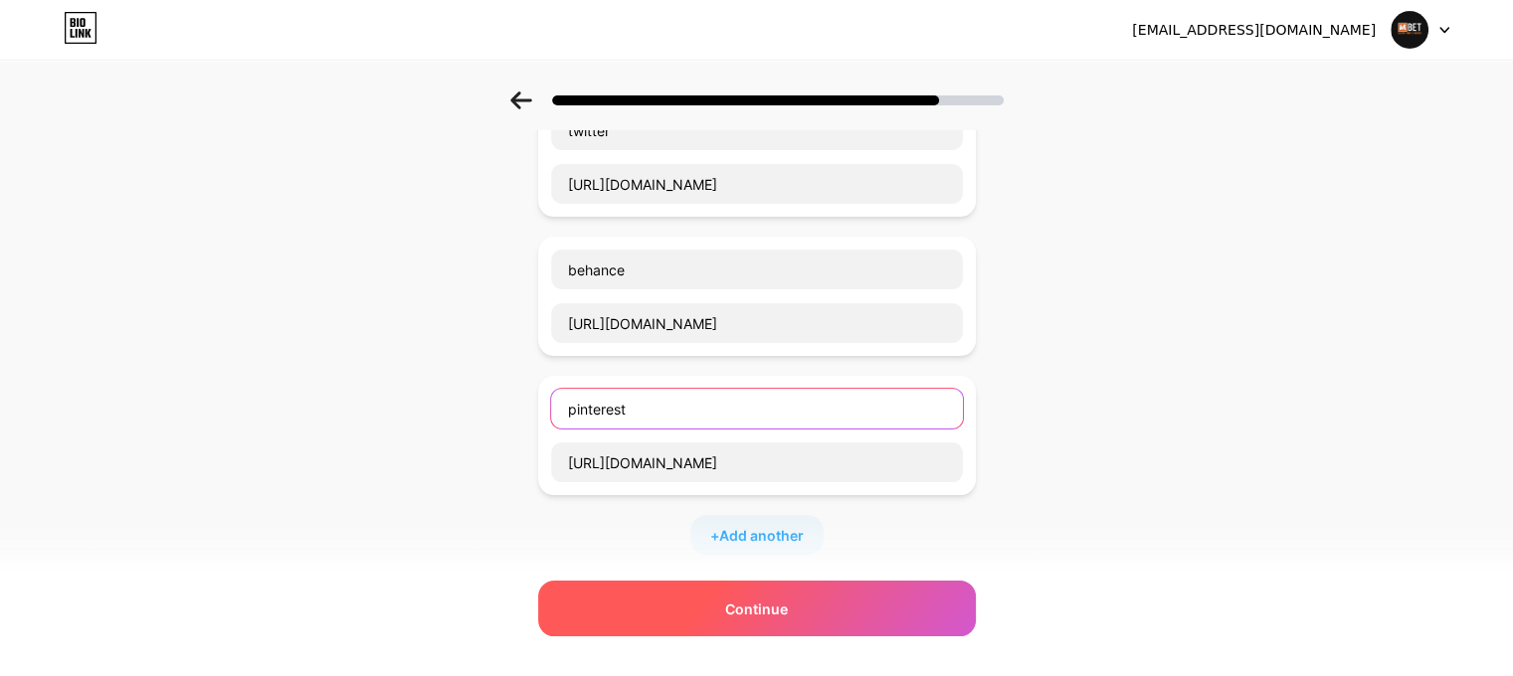
type input "pinterest"
click at [709, 624] on div "Continue" at bounding box center [757, 609] width 438 height 56
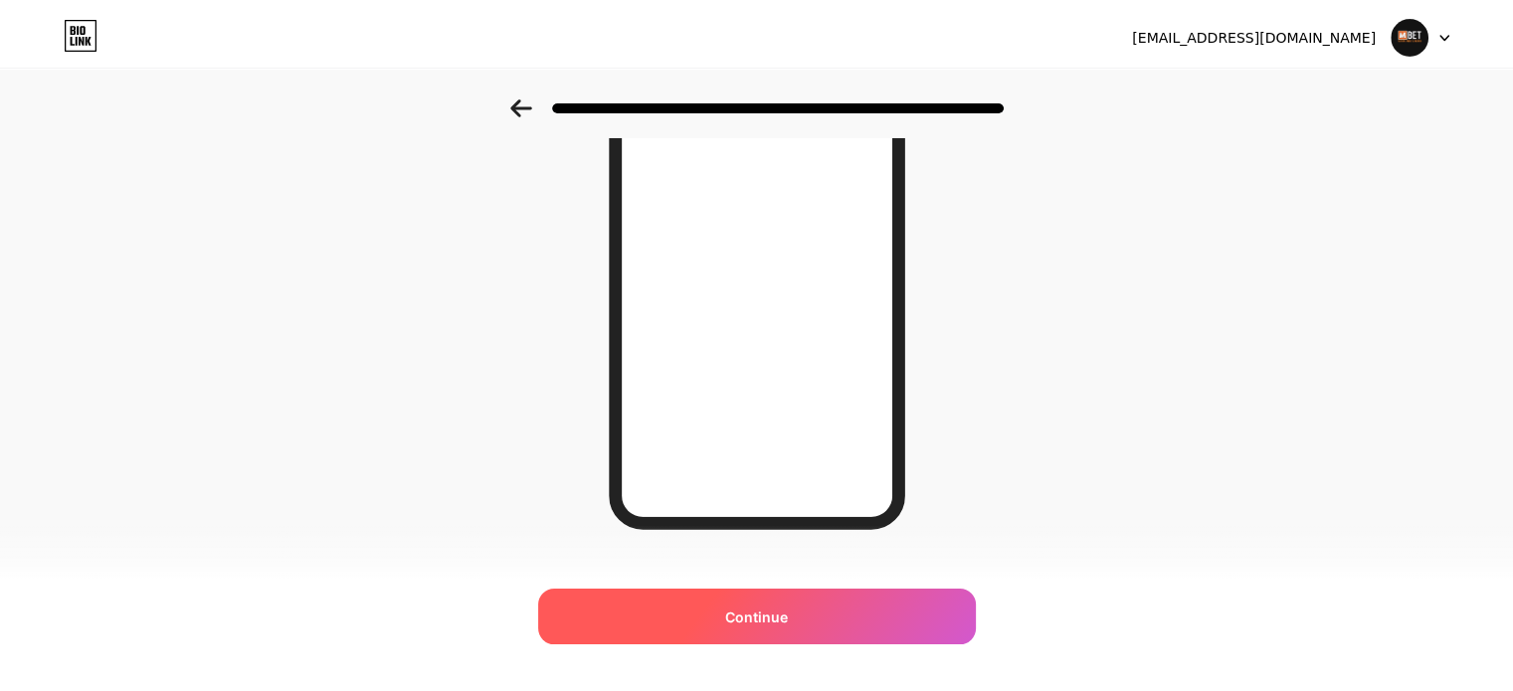
scroll to position [0, 0]
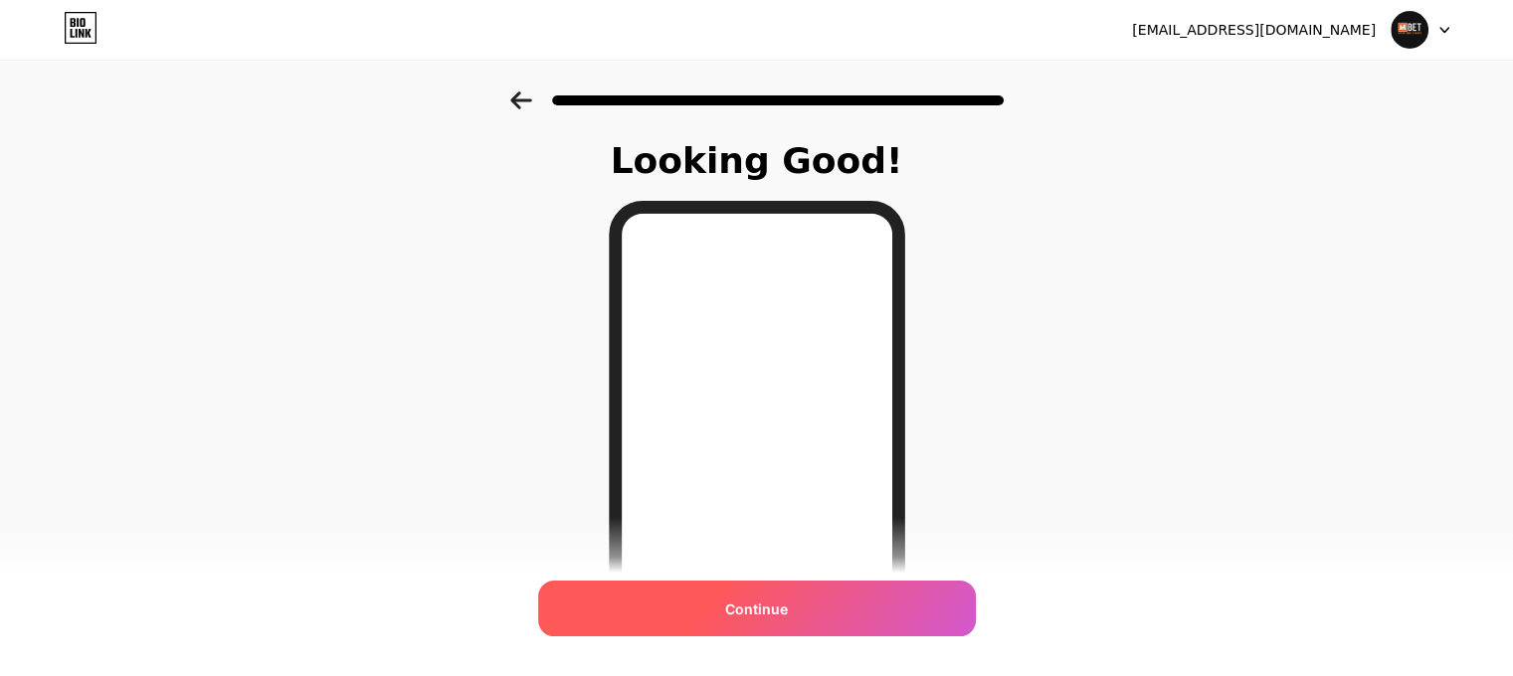
click at [766, 605] on span "Continue" at bounding box center [756, 609] width 63 height 21
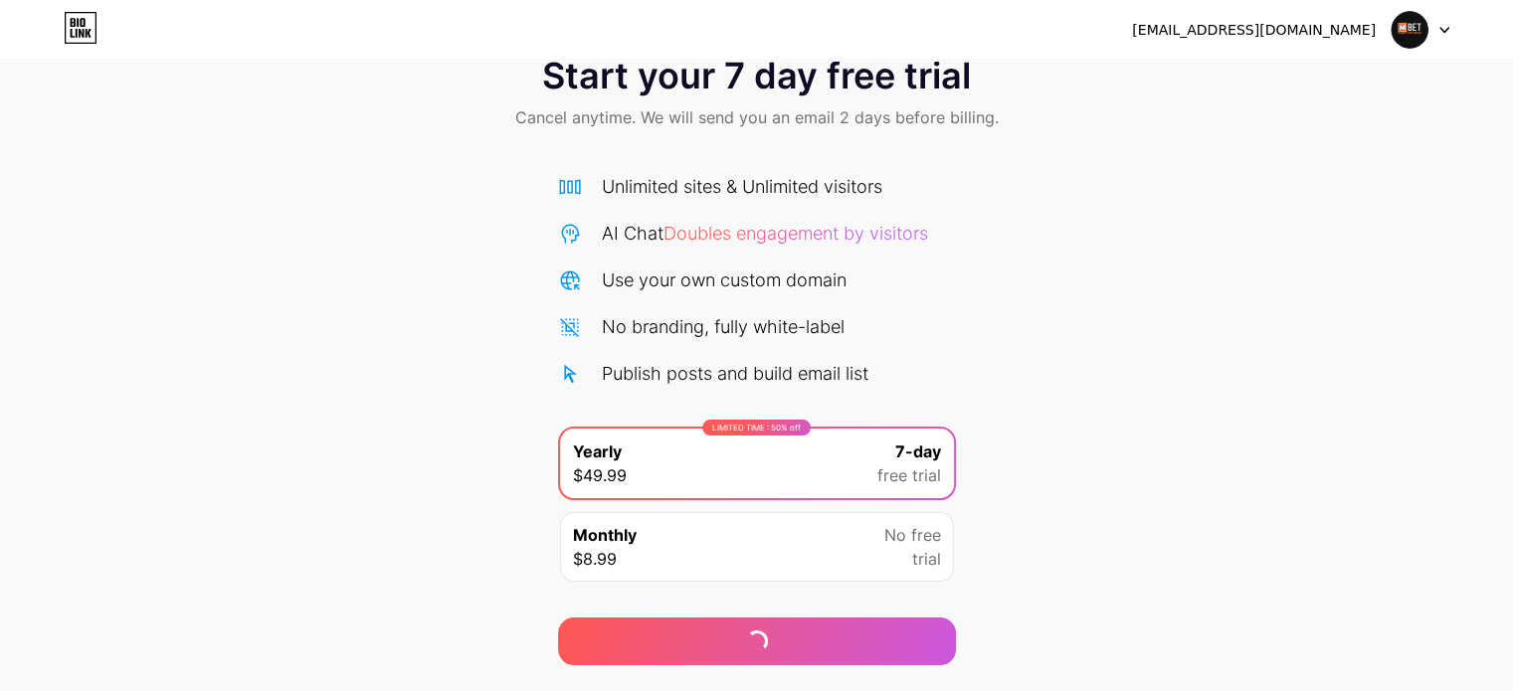
scroll to position [107, 0]
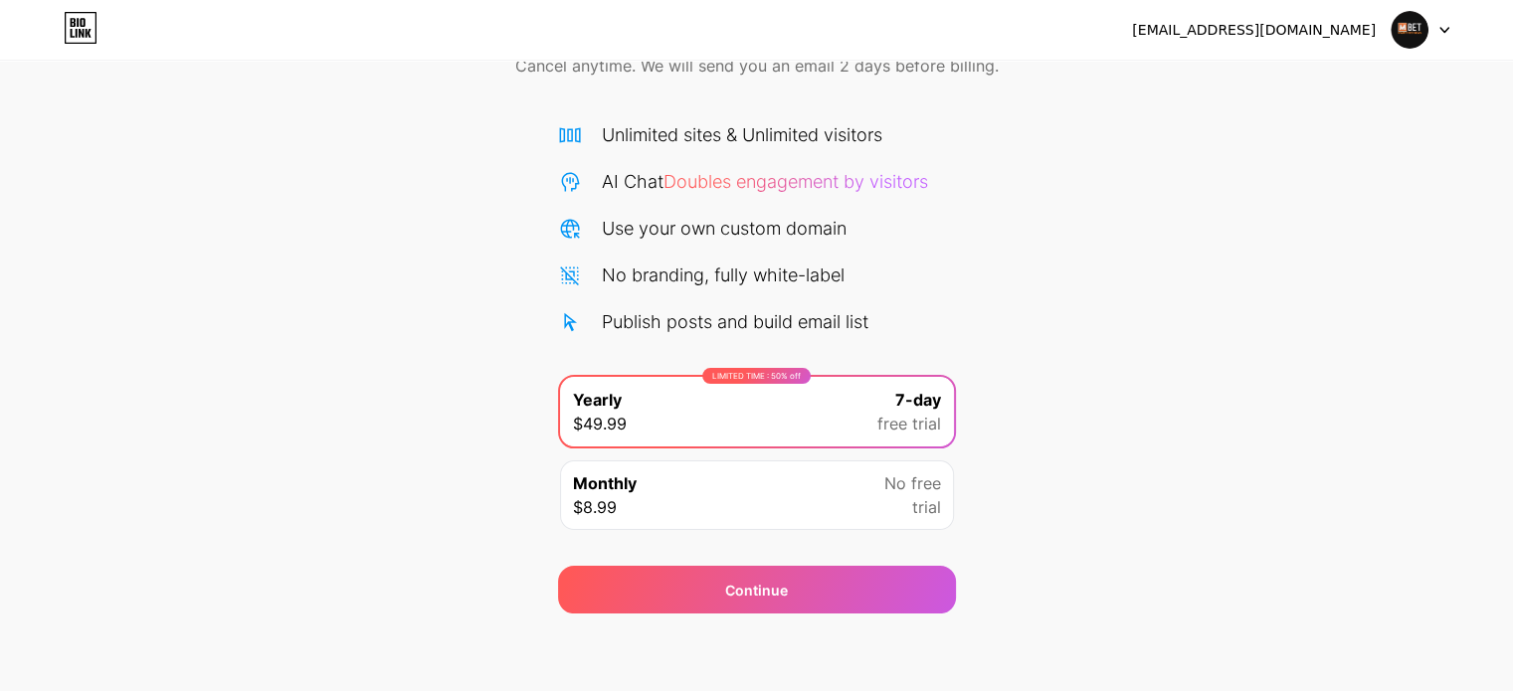
click at [748, 511] on div "Monthly $8.99 No free trial" at bounding box center [757, 496] width 394 height 70
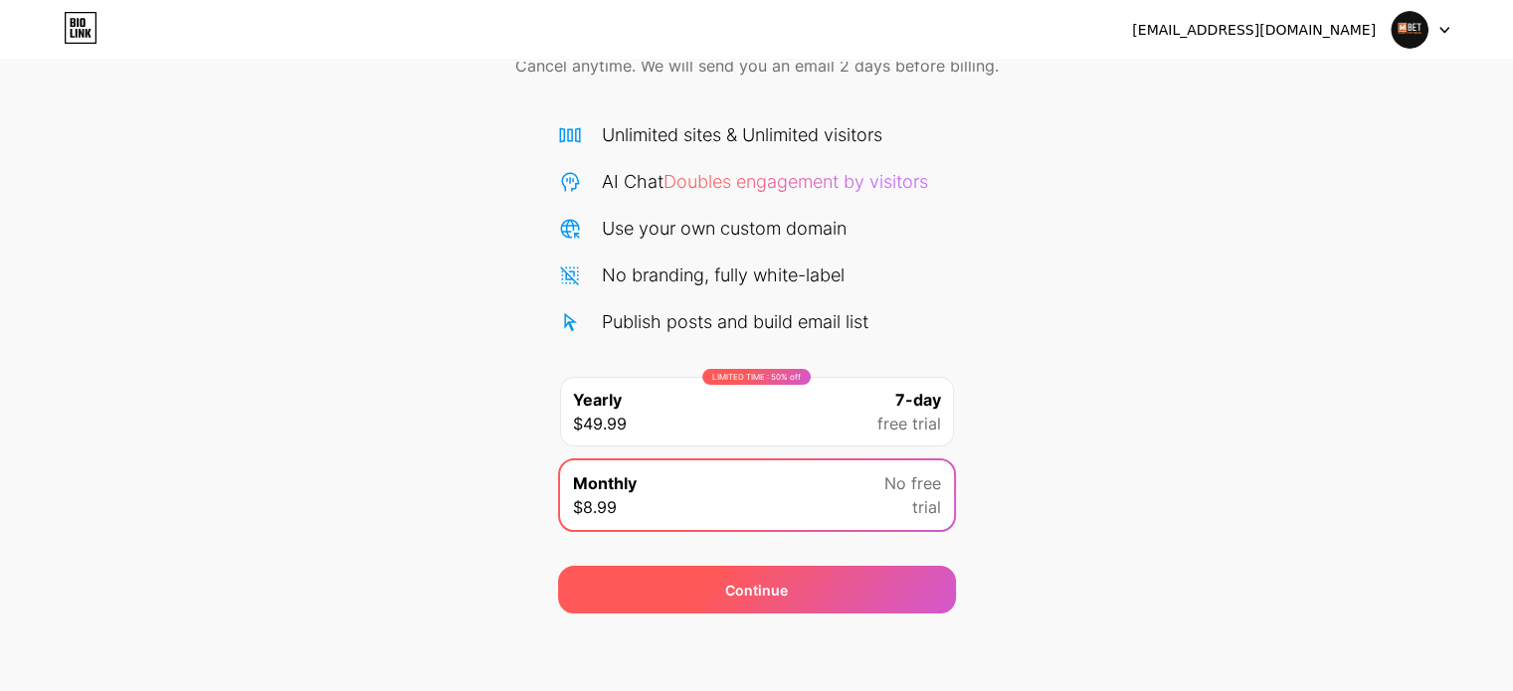
click at [728, 583] on div "Continue" at bounding box center [756, 590] width 63 height 21
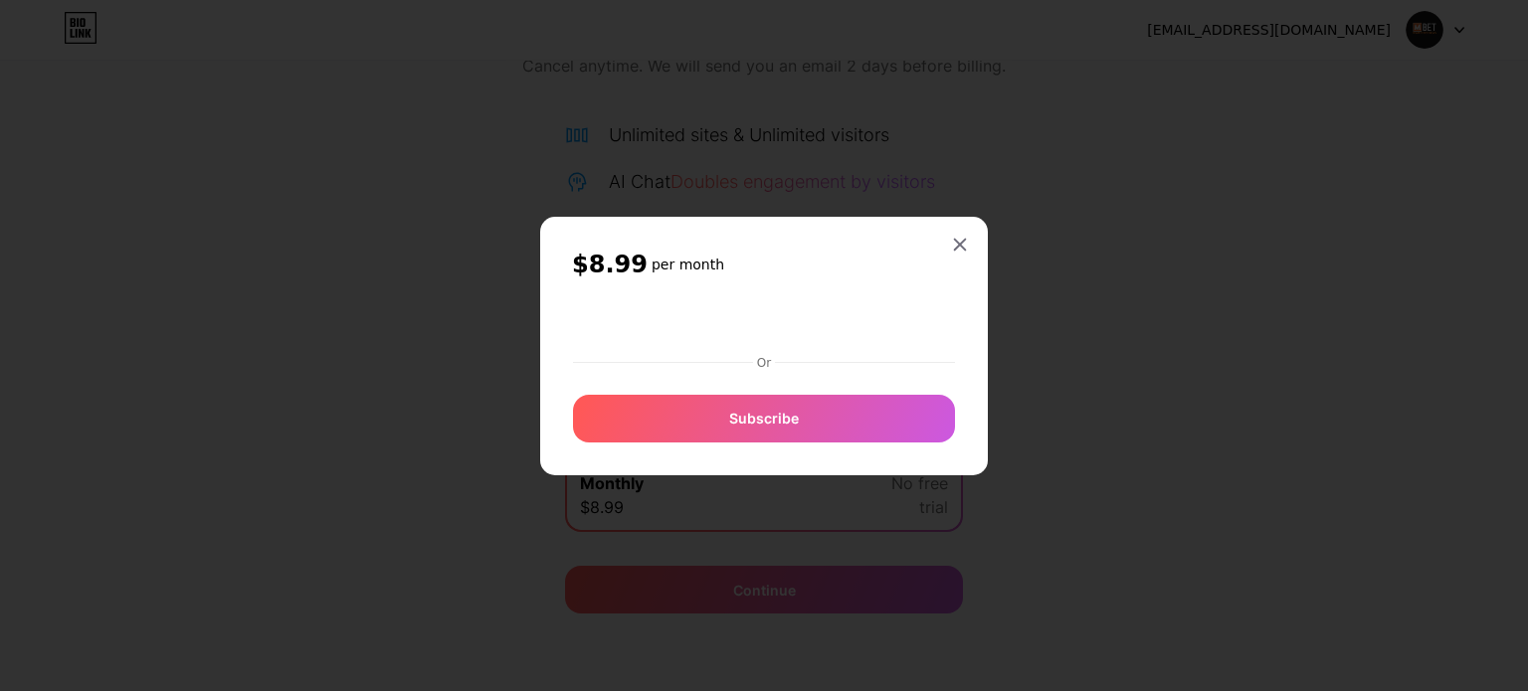
click at [958, 236] on div "$8.99 per month Or Subscribe" at bounding box center [764, 346] width 448 height 259
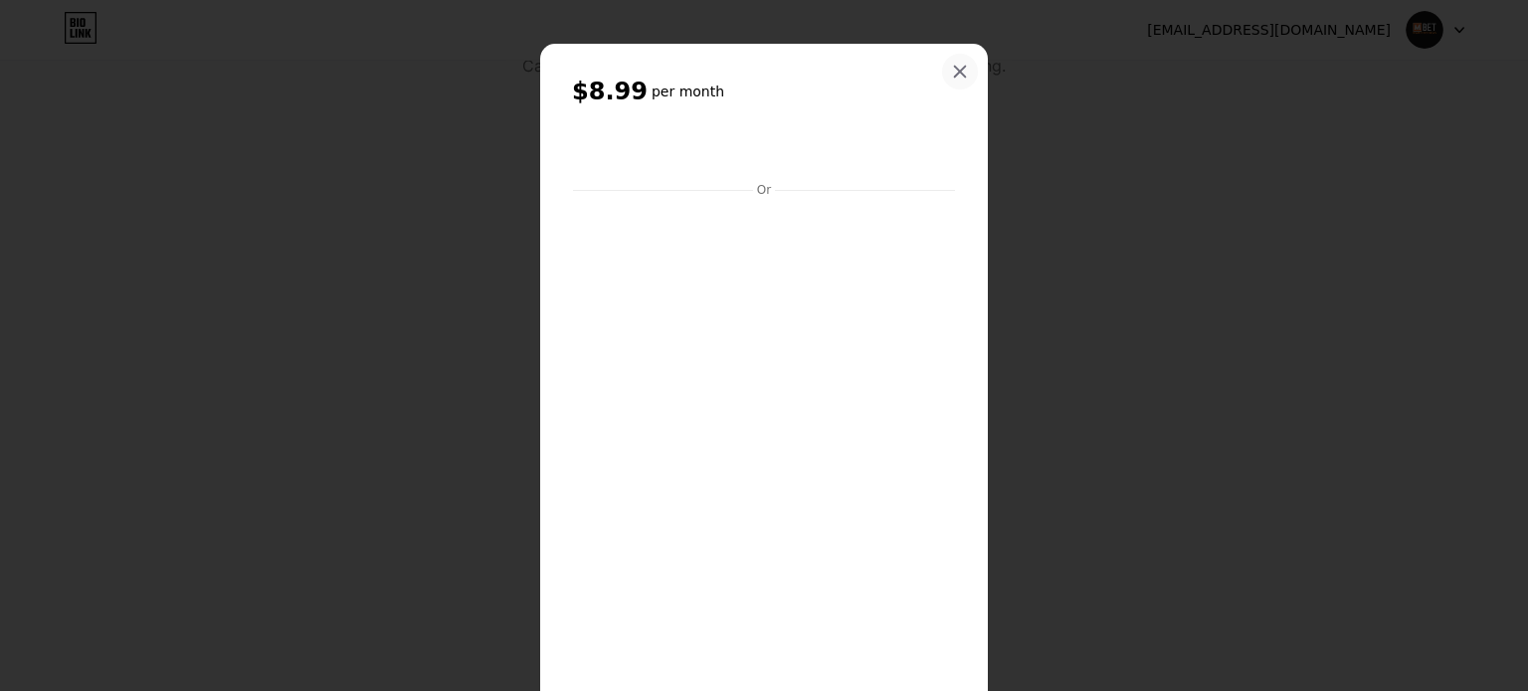
click at [962, 69] on div at bounding box center [960, 72] width 36 height 36
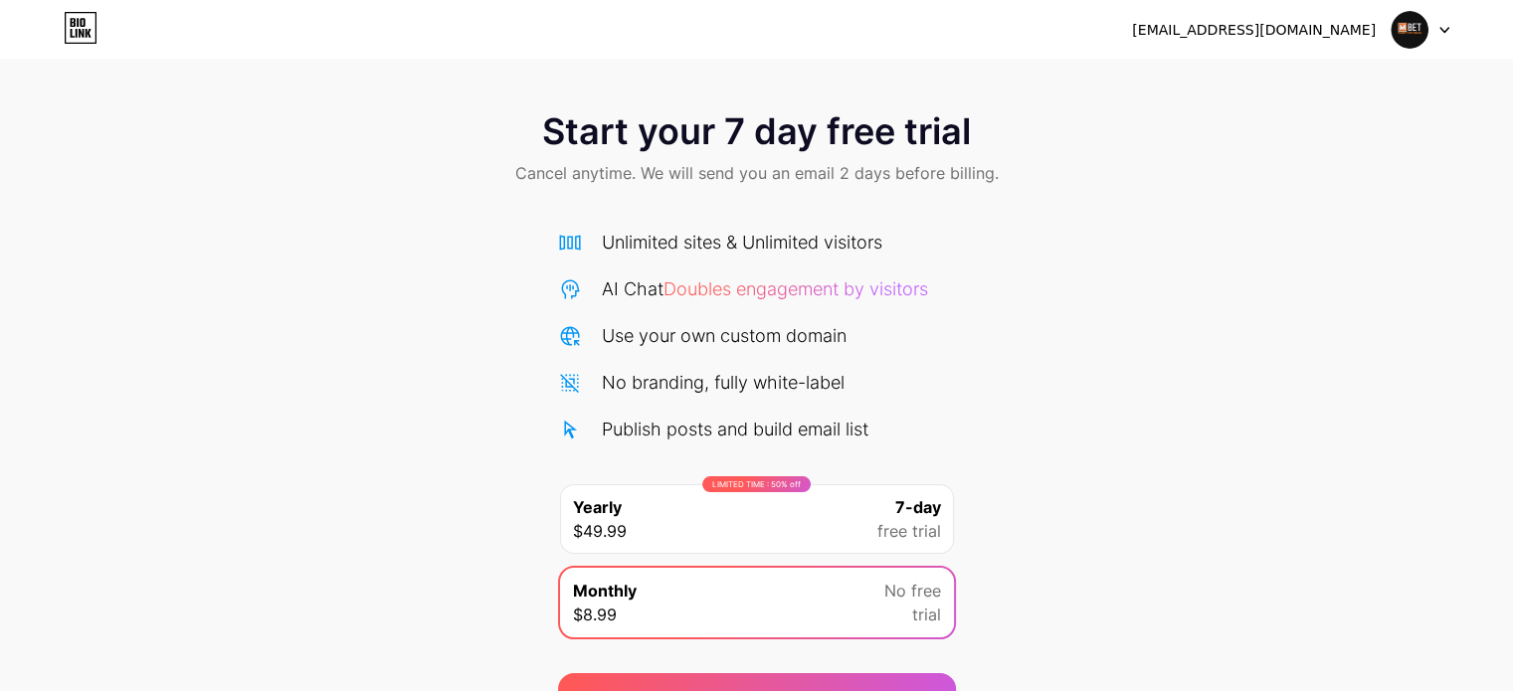
scroll to position [0, 0]
